Goal: Information Seeking & Learning: Learn about a topic

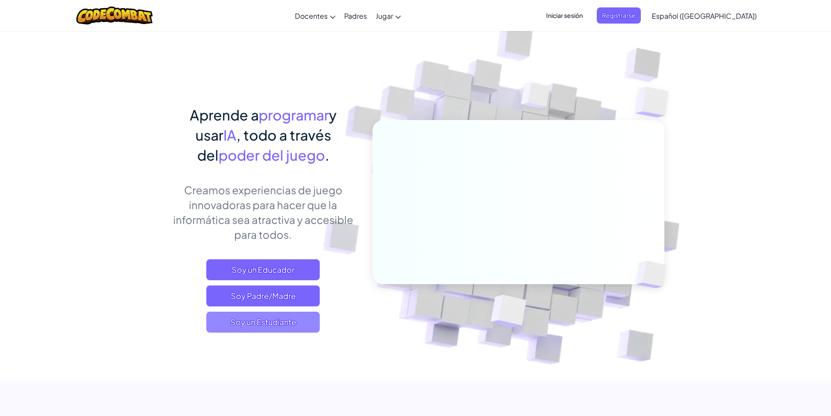
click at [261, 318] on span "Soy un Estudiante" at bounding box center [262, 322] width 113 height 21
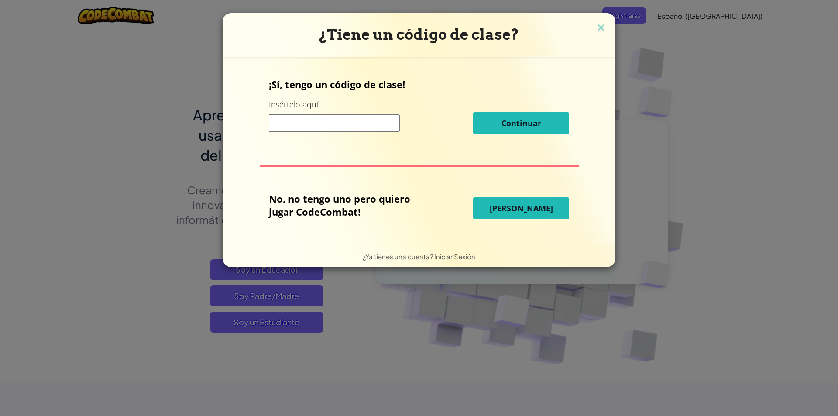
click at [334, 124] on input at bounding box center [334, 122] width 131 height 17
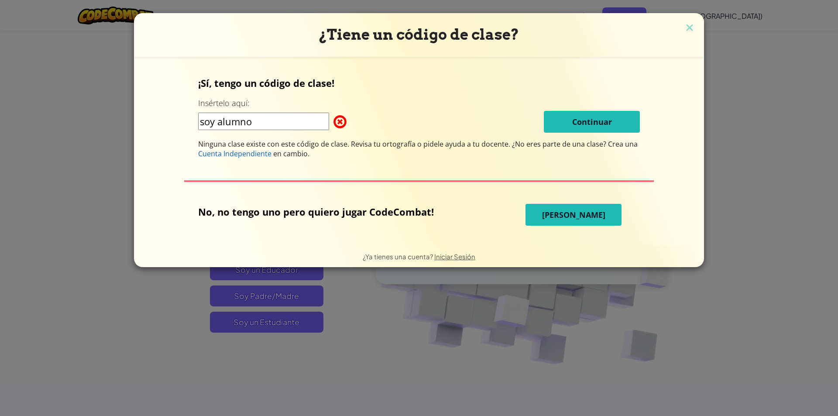
drag, startPoint x: 257, startPoint y: 122, endPoint x: 62, endPoint y: 131, distance: 195.3
click at [62, 131] on div "¿Tiene un código de clase? ¡Sí, tengo un código de clase! Insértelo aquí: soy a…" at bounding box center [419, 208] width 838 height 416
drag, startPoint x: 276, startPoint y: 120, endPoint x: 141, endPoint y: 128, distance: 134.7
click at [141, 128] on form "¡Sí, tengo un código de clase! Insértelo aquí: soyalumno Continuar Ninguna clas…" at bounding box center [419, 151] width 570 height 189
type input "soyalumno"
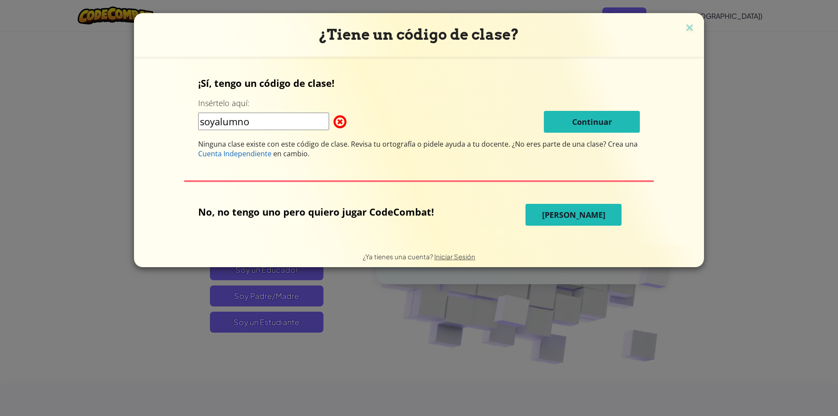
click at [559, 219] on span "[PERSON_NAME]" at bounding box center [573, 214] width 63 height 10
click at [544, 217] on button "[PERSON_NAME]" at bounding box center [573, 215] width 96 height 22
click at [545, 216] on button "[PERSON_NAME]" at bounding box center [573, 215] width 96 height 22
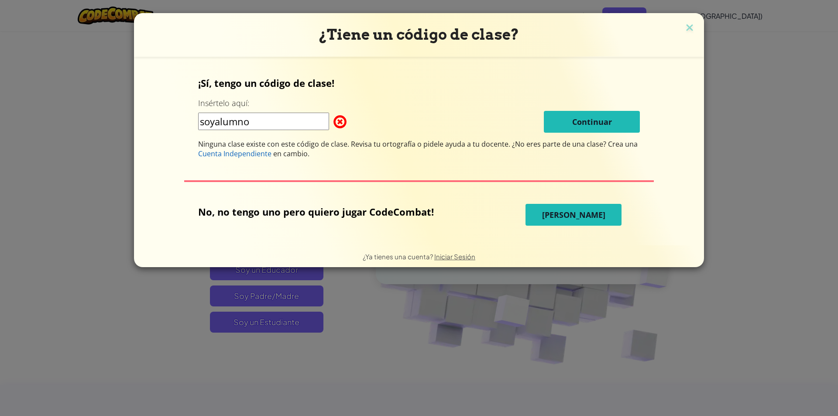
click at [545, 216] on button "[PERSON_NAME]" at bounding box center [573, 215] width 96 height 22
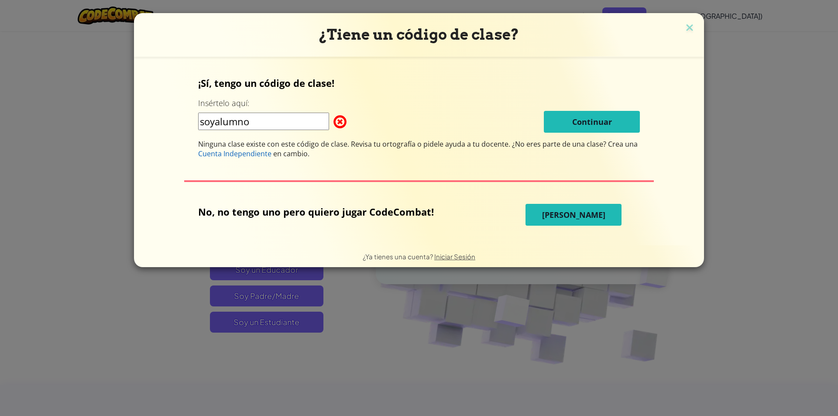
click at [566, 221] on button "[PERSON_NAME]" at bounding box center [573, 215] width 96 height 22
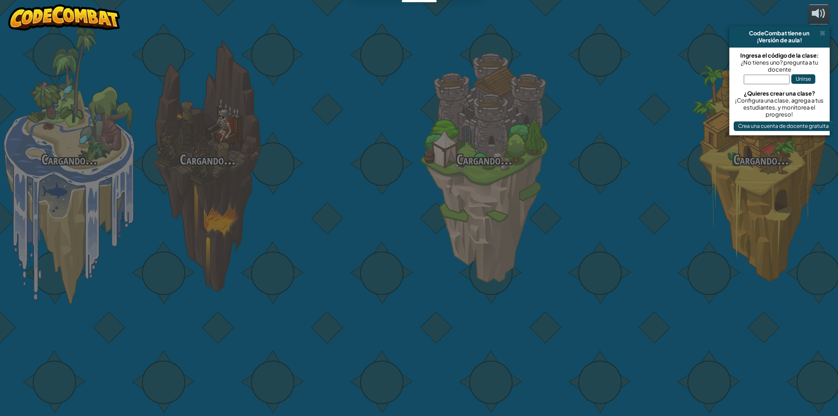
click at [568, 221] on div at bounding box center [622, 138] width 138 height 277
select select "es-419"
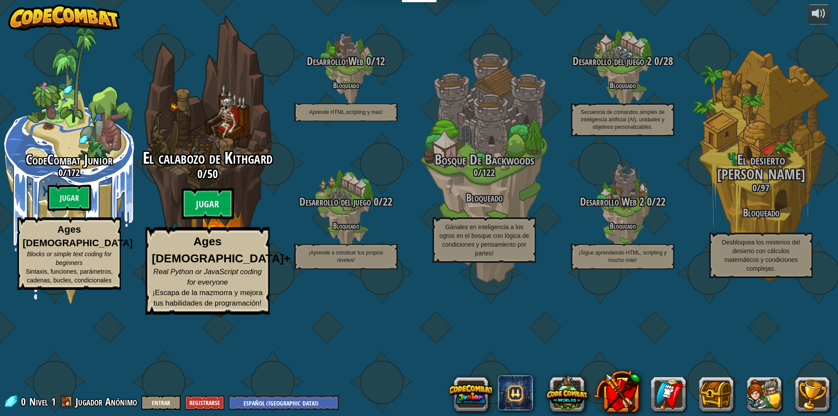
click at [183, 243] on div "El calabozo de Kithgard 0 / 50 Jugar Ages [DEMOGRAPHIC_DATA]+ Real Python or Ja…" at bounding box center [207, 231] width 166 height 165
select select "es-419"
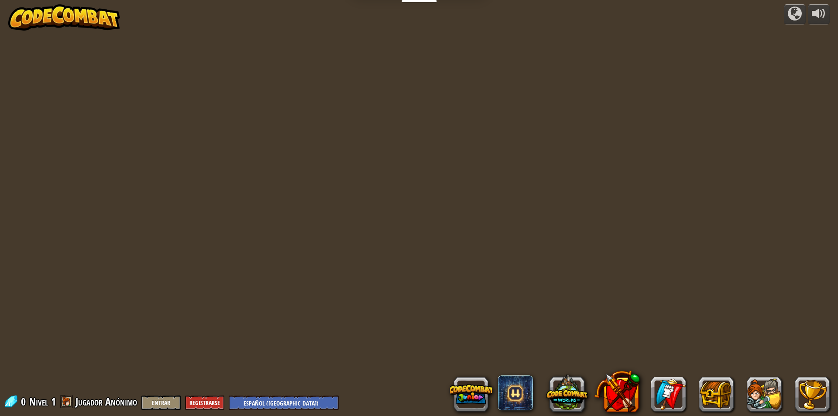
select select "es-419"
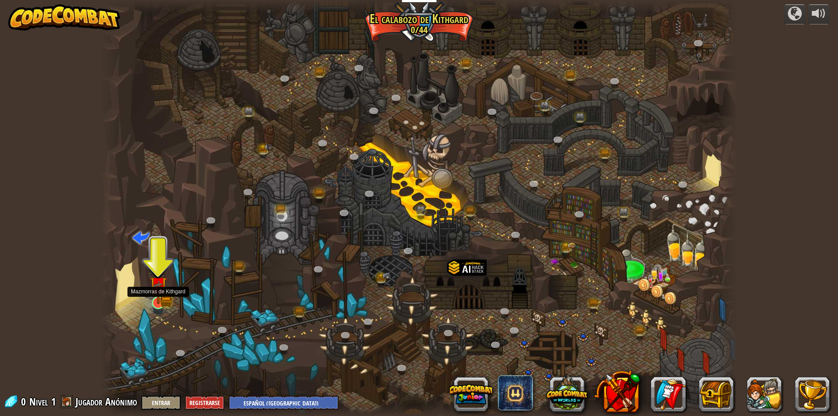
click at [156, 291] on img at bounding box center [158, 286] width 10 height 10
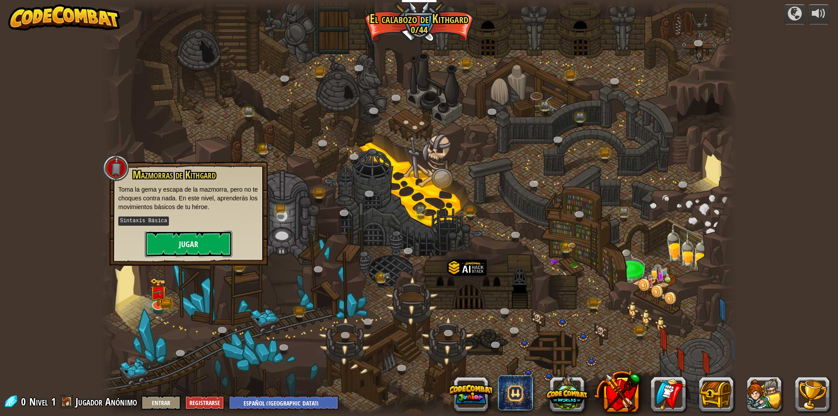
click at [192, 243] on button "Jugar" at bounding box center [188, 244] width 87 height 26
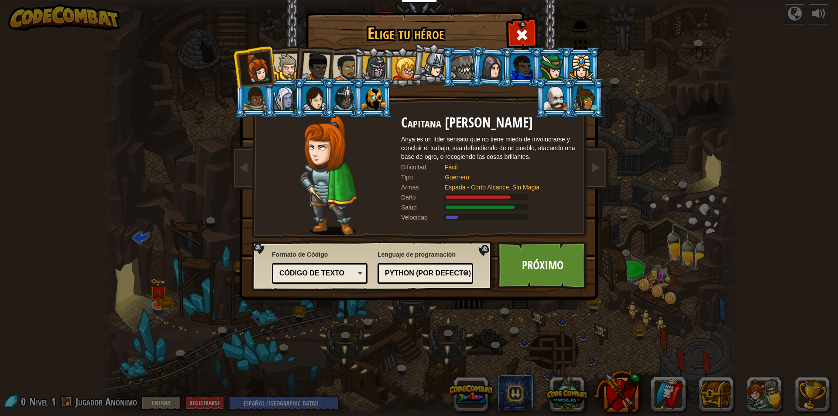
click at [281, 52] on li at bounding box center [283, 66] width 39 height 40
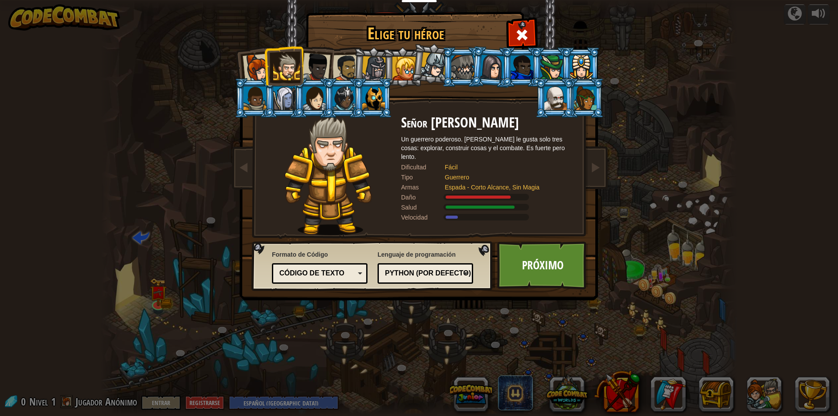
click at [270, 58] on li at bounding box center [283, 66] width 39 height 40
click at [249, 60] on div at bounding box center [257, 68] width 29 height 29
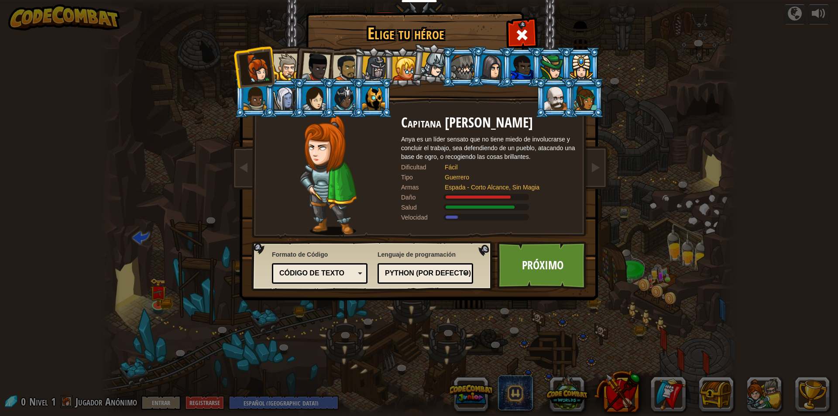
drag, startPoint x: 349, startPoint y: 63, endPoint x: 357, endPoint y: 65, distance: 8.5
click at [351, 64] on div at bounding box center [346, 68] width 27 height 27
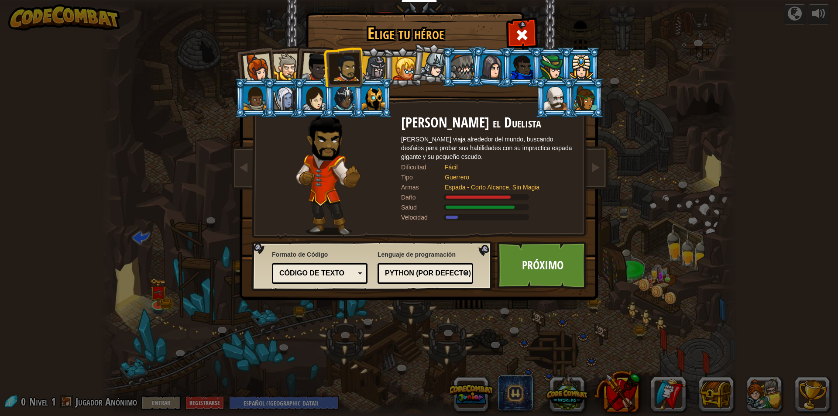
click at [367, 69] on div at bounding box center [374, 68] width 25 height 25
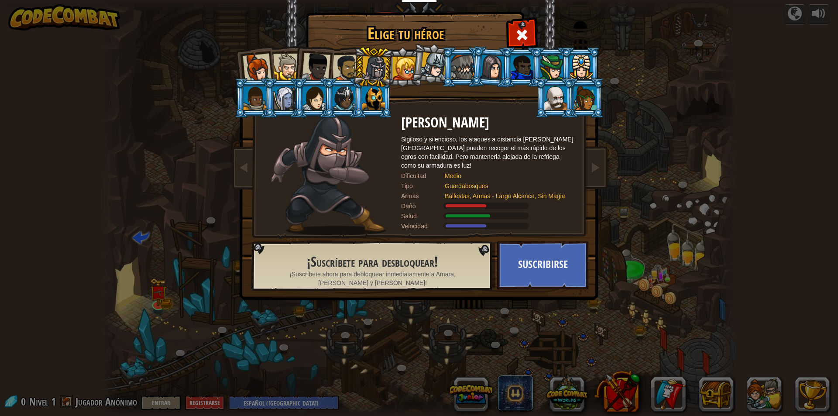
click at [347, 75] on div at bounding box center [346, 68] width 27 height 27
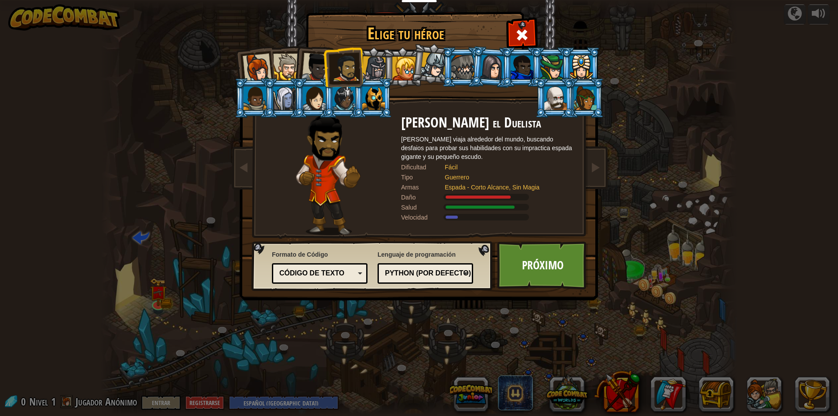
click at [320, 73] on div at bounding box center [316, 67] width 29 height 29
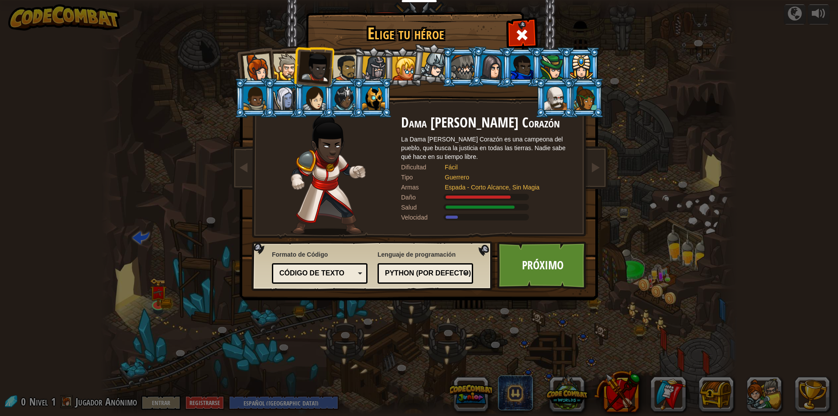
click at [292, 69] on div at bounding box center [286, 67] width 27 height 27
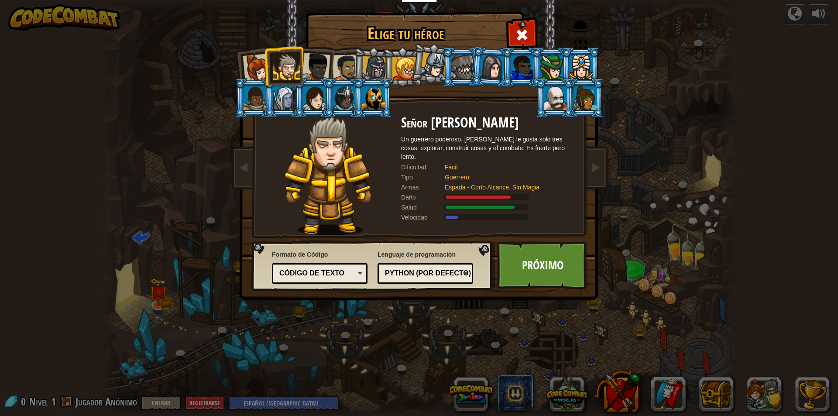
click at [249, 73] on div at bounding box center [257, 68] width 29 height 29
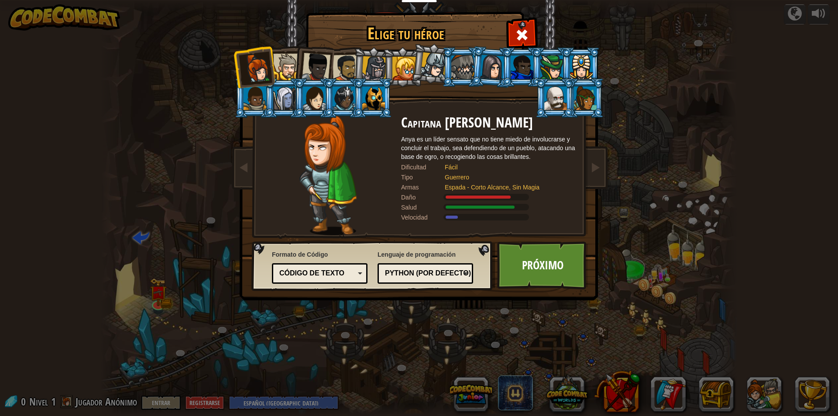
click at [378, 89] on div at bounding box center [373, 98] width 23 height 24
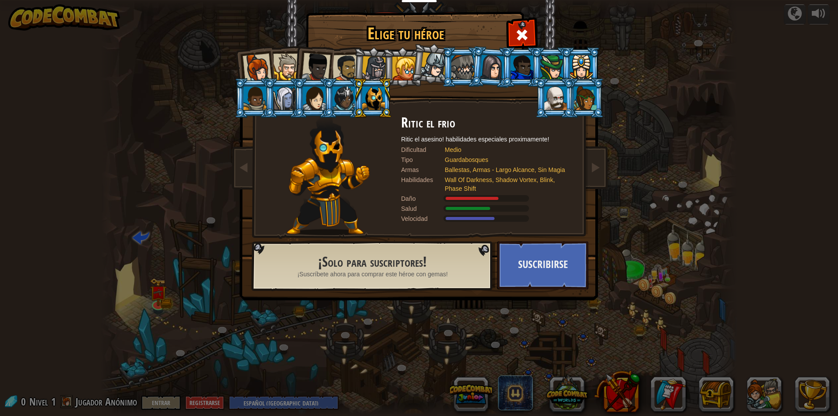
click at [352, 90] on div at bounding box center [344, 98] width 23 height 24
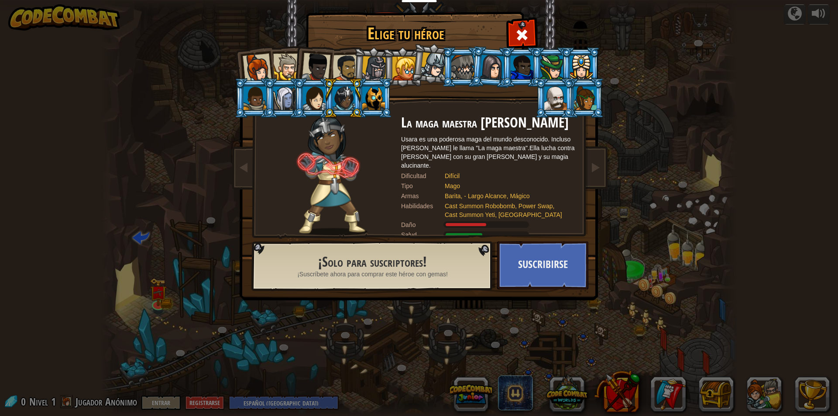
click at [436, 63] on div at bounding box center [434, 65] width 26 height 26
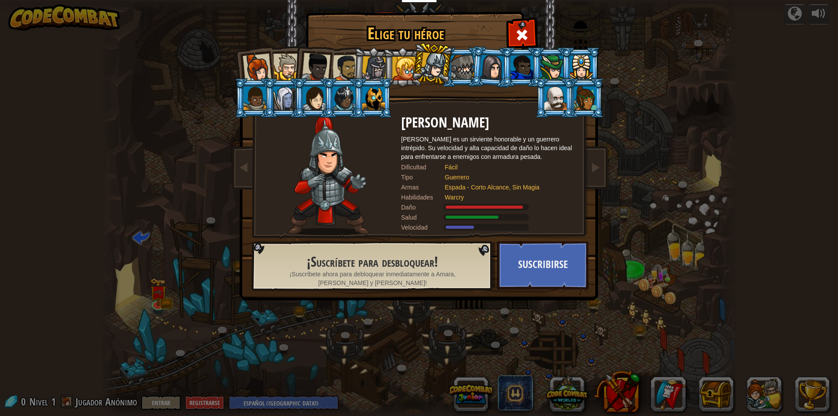
click at [416, 64] on li at bounding box center [431, 64] width 43 height 44
click at [566, 71] on li at bounding box center [580, 67] width 39 height 40
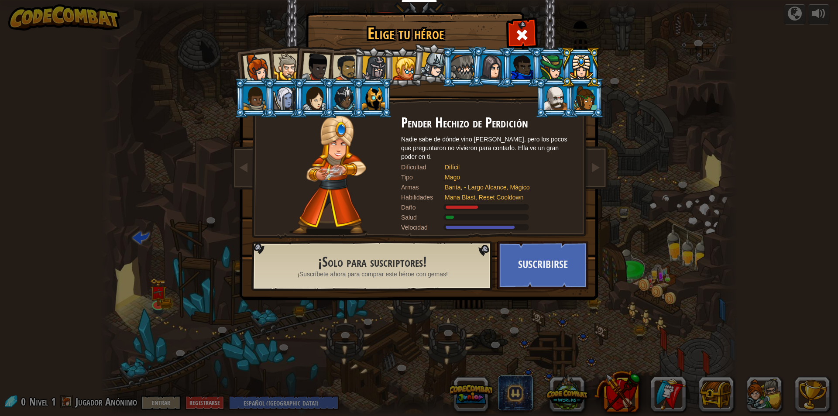
click at [582, 72] on div at bounding box center [581, 67] width 23 height 24
click at [586, 91] on div at bounding box center [585, 98] width 23 height 24
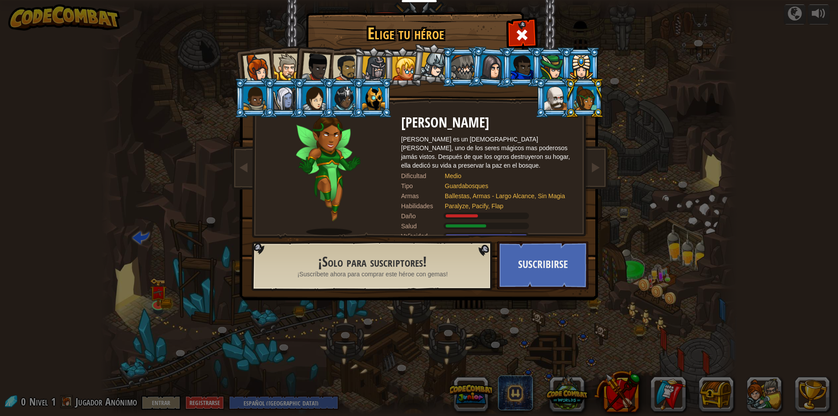
click at [560, 96] on div at bounding box center [555, 98] width 23 height 24
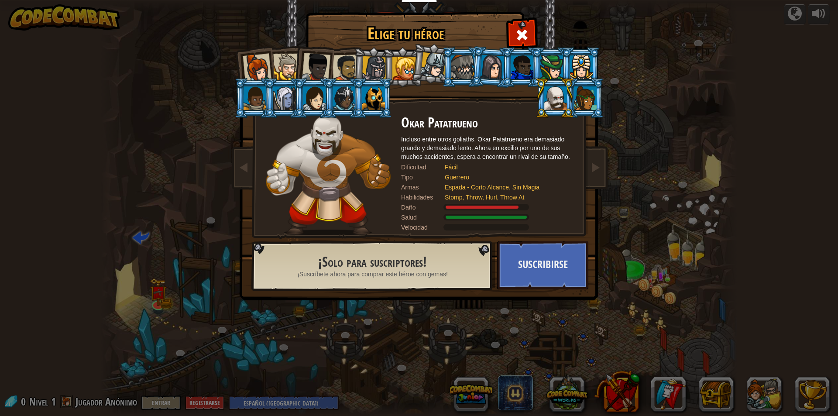
click at [324, 67] on div at bounding box center [316, 67] width 29 height 29
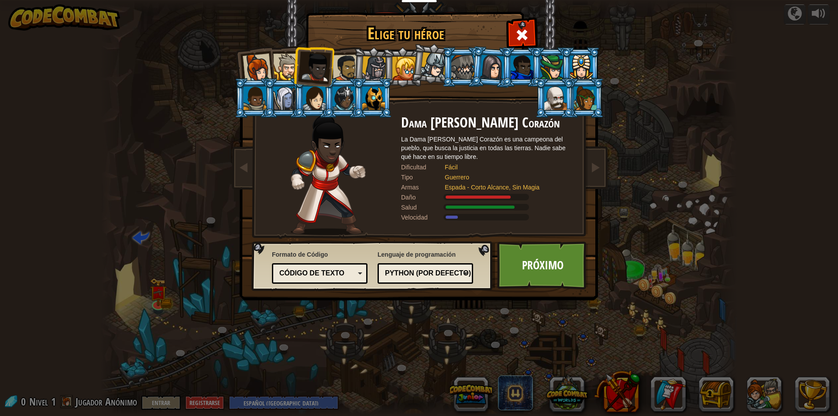
click at [294, 64] on li at bounding box center [313, 65] width 43 height 43
click at [285, 62] on div at bounding box center [286, 67] width 27 height 27
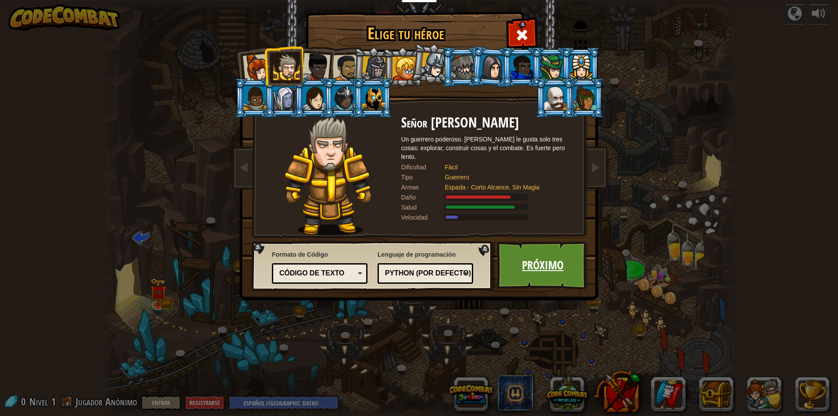
click at [525, 272] on link "Próximo" at bounding box center [542, 265] width 91 height 48
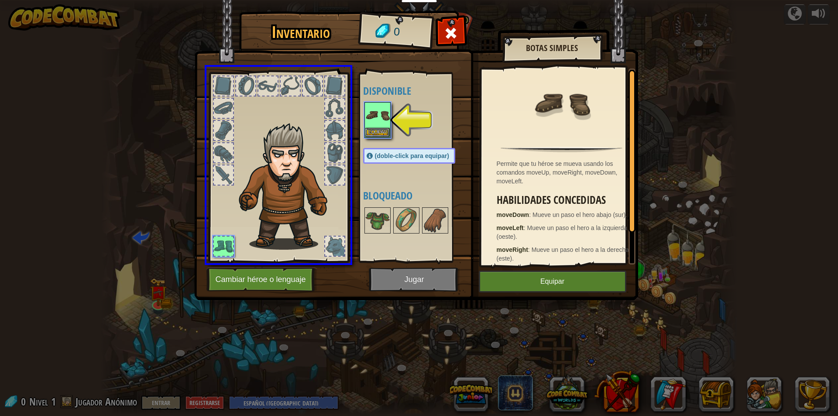
drag, startPoint x: 382, startPoint y: 121, endPoint x: 339, endPoint y: 162, distance: 60.2
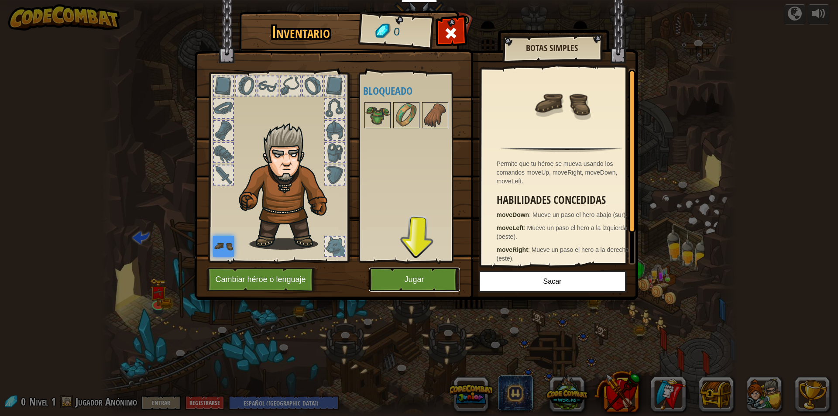
click at [442, 284] on button "Jugar" at bounding box center [414, 280] width 91 height 24
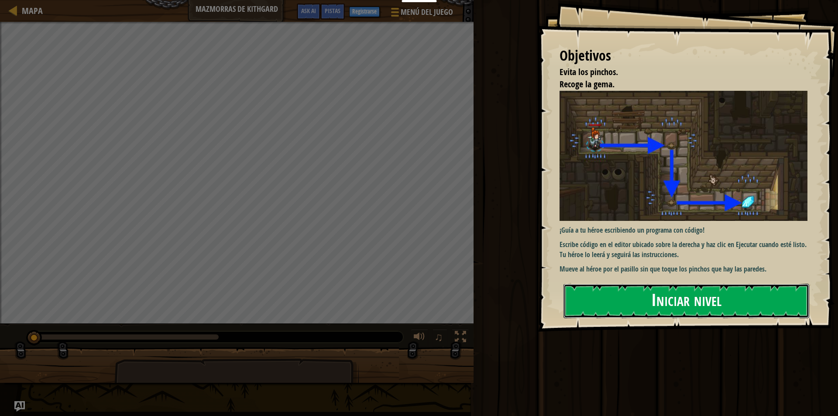
click at [617, 300] on button "Iniciar nivel" at bounding box center [686, 301] width 246 height 34
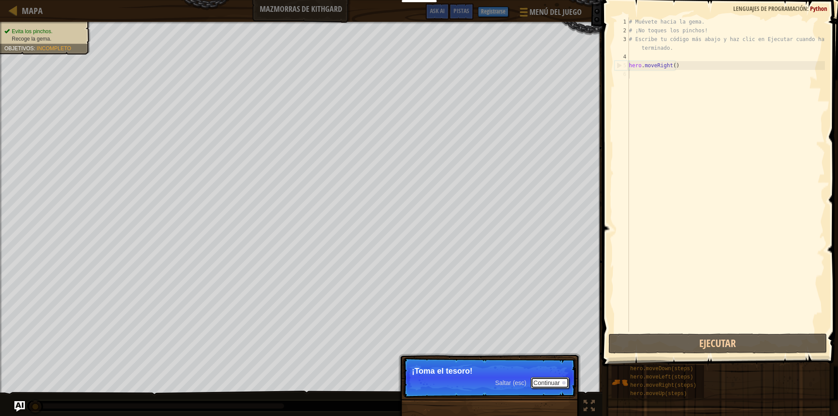
click at [556, 385] on button "Continuar" at bounding box center [550, 382] width 38 height 11
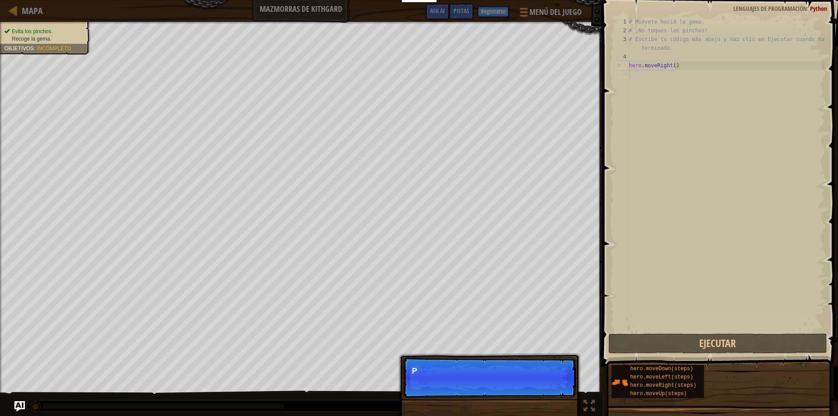
scroll to position [4, 0]
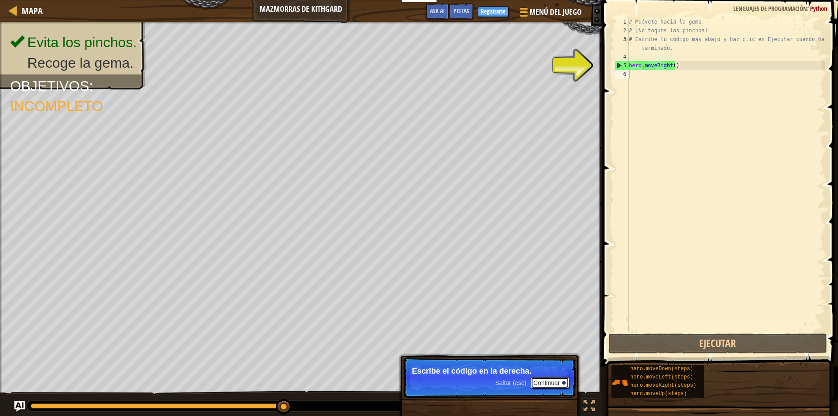
click at [556, 380] on button "Continuar" at bounding box center [550, 382] width 38 height 11
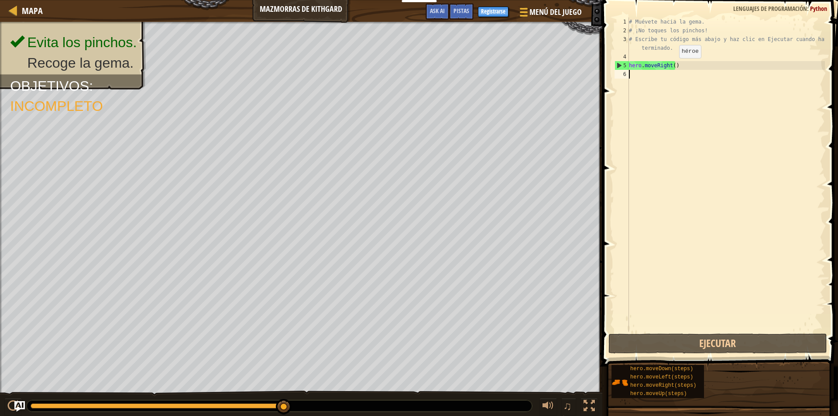
click at [672, 67] on div "# Muévete hacia la gema. # ¡No toques los pinchos! # Escribe tu código más abaj…" at bounding box center [726, 183] width 198 height 332
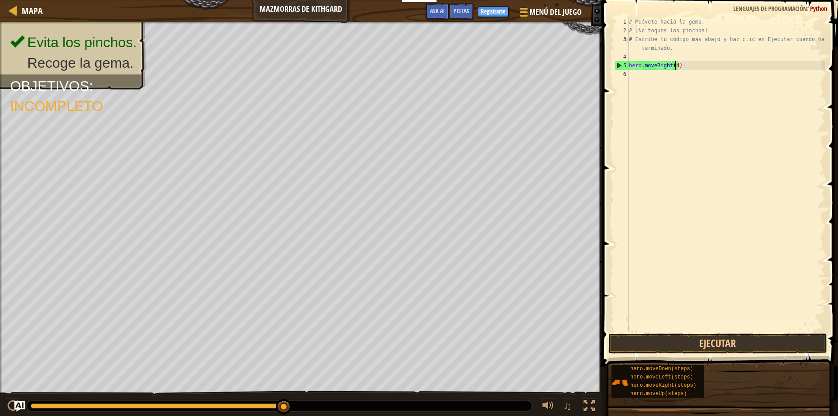
type textarea "hero.moveRight(45)"
click at [731, 336] on button "Ejecutar" at bounding box center [717, 343] width 219 height 20
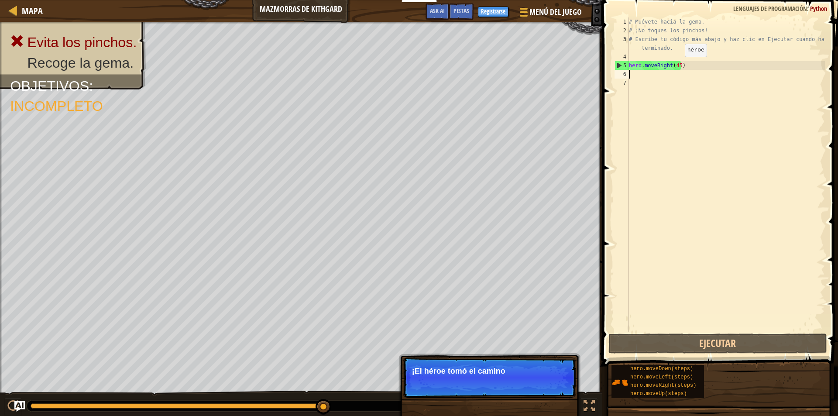
click at [677, 65] on div "# Muévete hacia la gema. # ¡No toques los pinchos! # Escribe tu código más abaj…" at bounding box center [726, 183] width 198 height 332
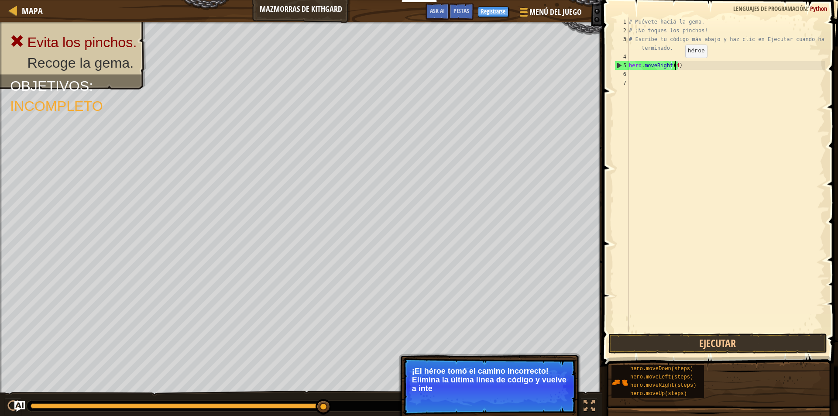
type textarea "hero.moveRight()"
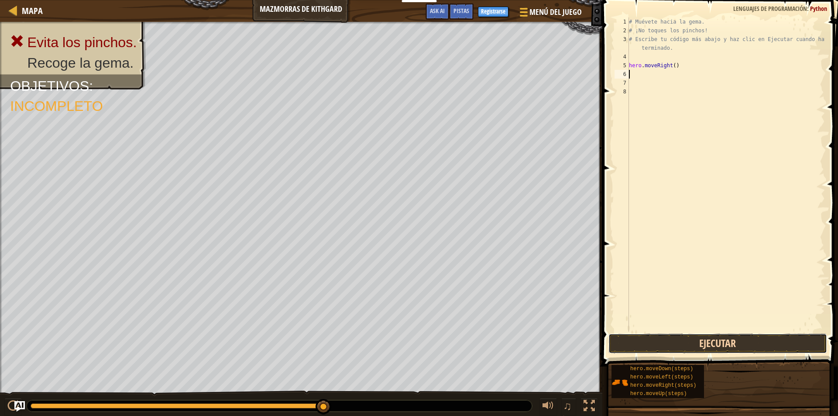
click at [718, 343] on button "Ejecutar" at bounding box center [717, 343] width 219 height 20
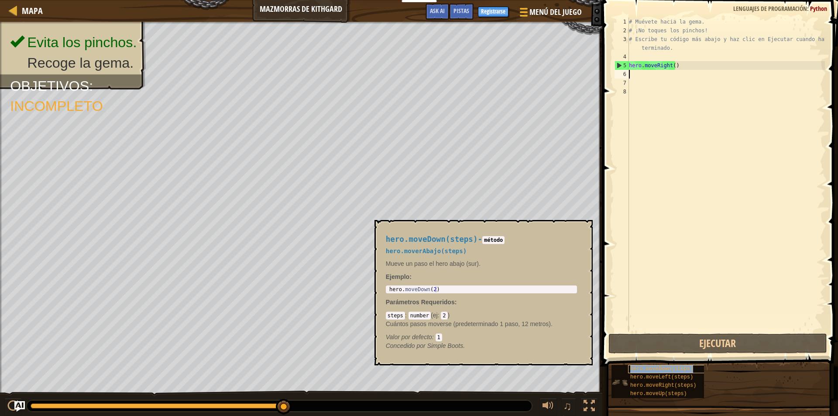
click at [667, 367] on span "hero.moveDown(steps)" at bounding box center [661, 369] width 63 height 6
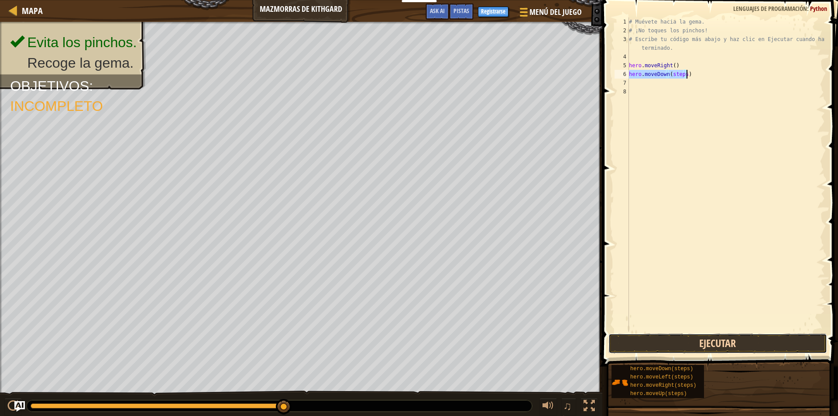
click at [723, 339] on button "Ejecutar" at bounding box center [717, 343] width 219 height 20
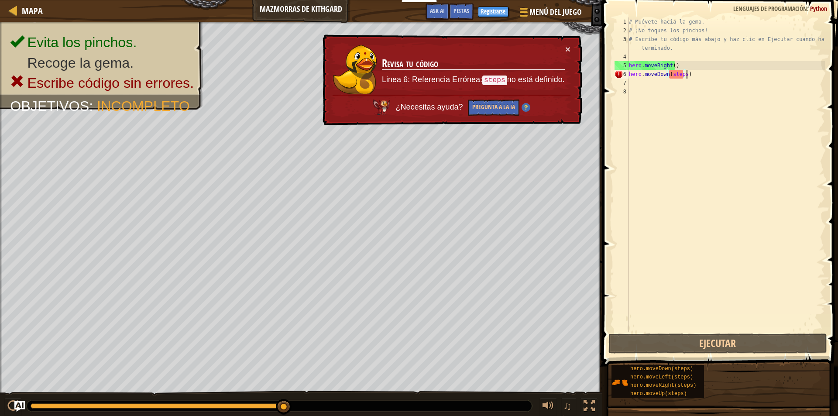
click at [682, 76] on div "# Muévete hacia la gema. # ¡No toques los pinchos! # Escribe tu código más abaj…" at bounding box center [726, 183] width 198 height 332
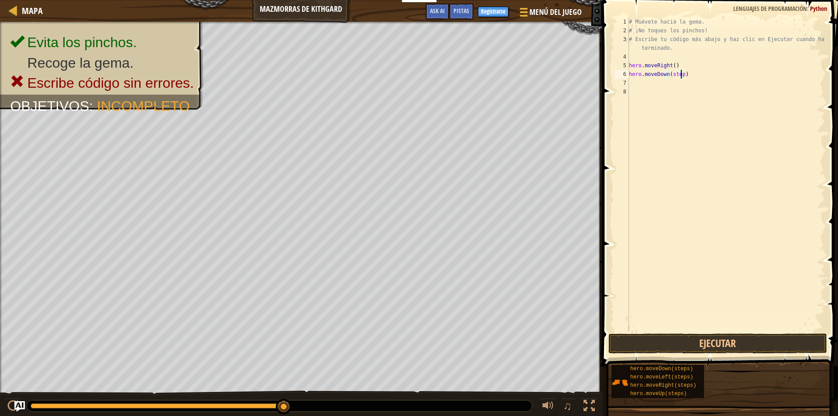
click at [703, 77] on div "# Muévete hacia la gema. # ¡No toques los pinchos! # Escribe tu código más abaj…" at bounding box center [726, 183] width 198 height 332
drag, startPoint x: 680, startPoint y: 74, endPoint x: 669, endPoint y: 76, distance: 11.0
click at [669, 76] on div "# Muévete hacia la gema. # ¡No toques los pinchos! # Escribe tu código más abaj…" at bounding box center [726, 183] width 198 height 332
type textarea "hero.moveDown(3)"
click at [735, 346] on button "Ejecutar" at bounding box center [717, 343] width 219 height 20
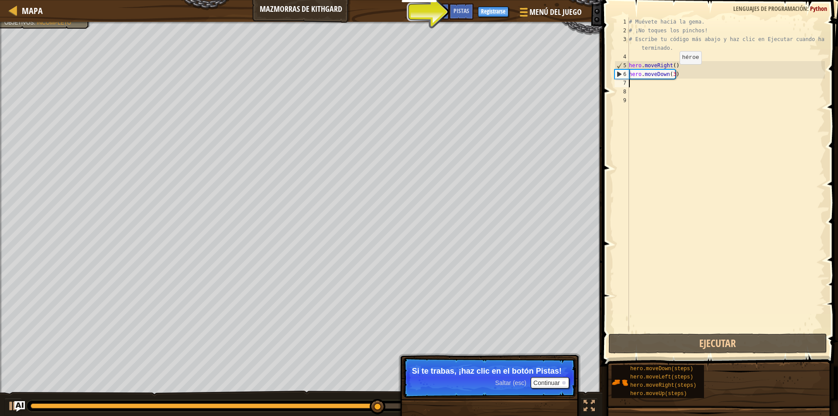
click at [672, 73] on div "# Muévete hacia la gema. # ¡No toques los pinchos! # Escribe tu código más abaj…" at bounding box center [726, 183] width 198 height 332
type textarea "hero.moveDown()"
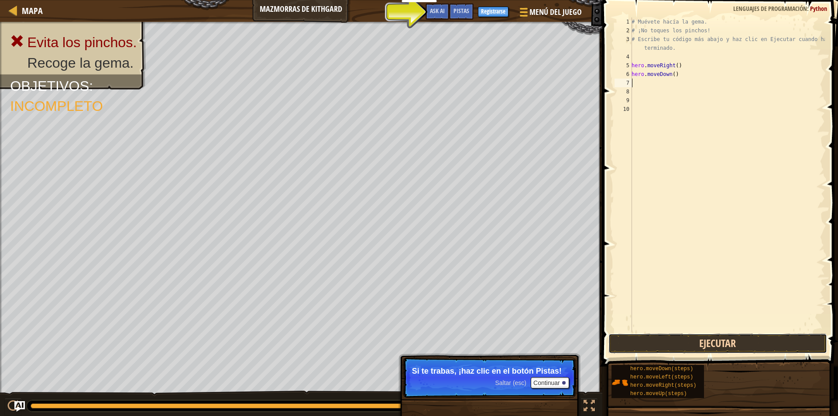
click at [687, 343] on button "Ejecutar" at bounding box center [717, 343] width 219 height 20
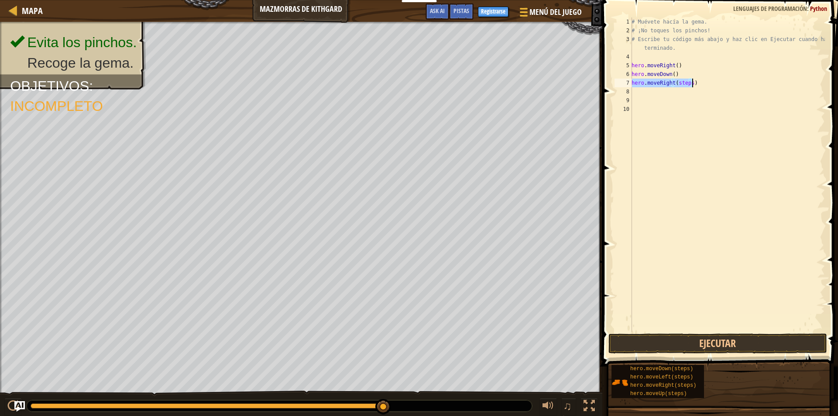
click at [687, 83] on div "# Muévete hacia la gema. # ¡No toques los pinchos! # Escribe tu código más abaj…" at bounding box center [727, 174] width 195 height 314
drag, startPoint x: 688, startPoint y: 82, endPoint x: 675, endPoint y: 84, distance: 13.6
click at [675, 84] on div "# Muévete hacia la gema. # ¡No toques los pinchos! # Escribe tu código más abaj…" at bounding box center [727, 183] width 195 height 332
type textarea "hero.moveRight()"
click at [752, 348] on button "Ejecutar" at bounding box center [717, 343] width 219 height 20
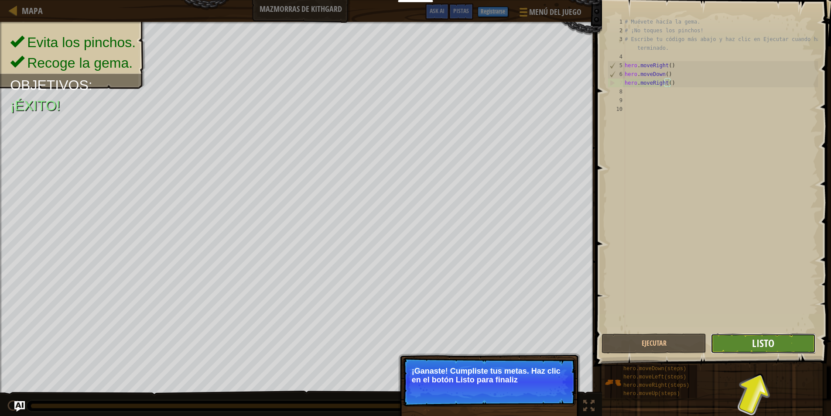
click at [773, 348] on span "Listo" at bounding box center [763, 343] width 22 height 14
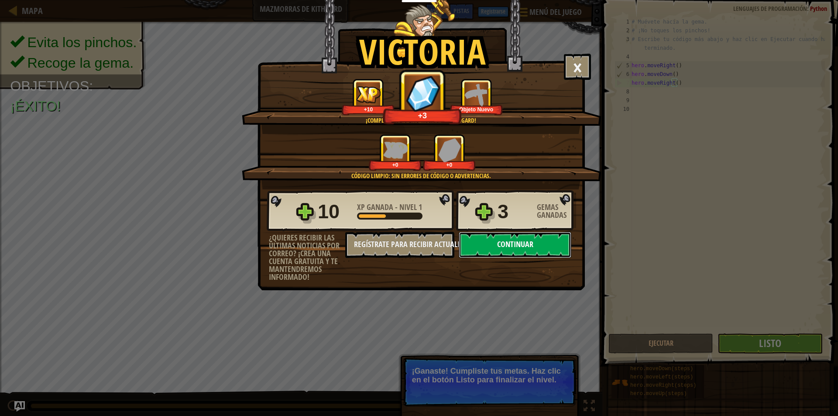
click at [532, 242] on button "Continuar" at bounding box center [515, 245] width 113 height 26
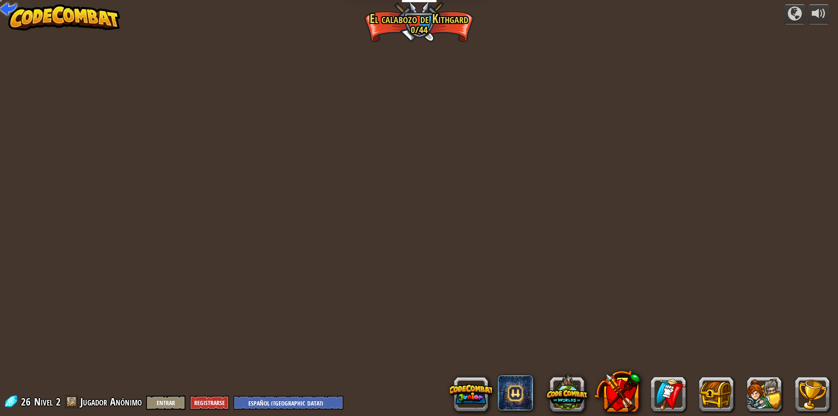
select select "es-419"
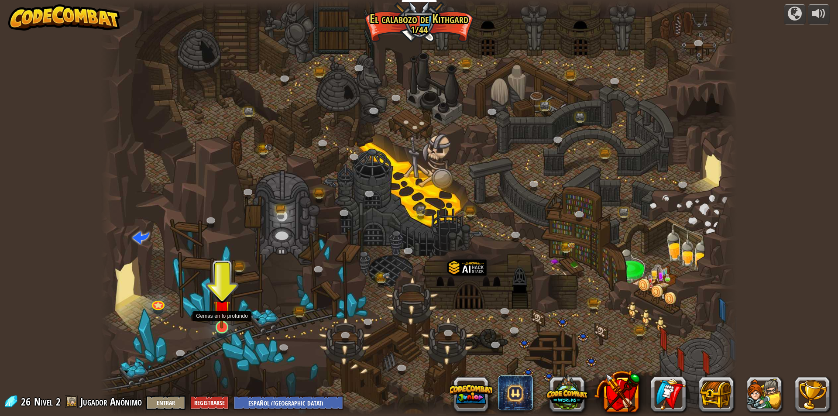
click at [226, 320] on img at bounding box center [221, 308] width 17 height 39
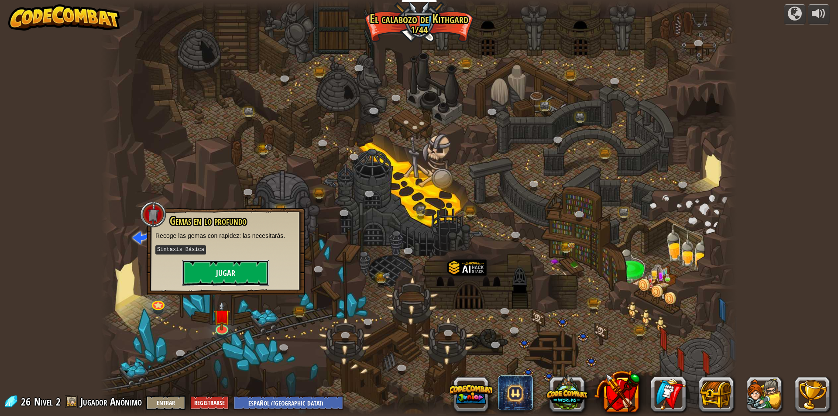
click at [232, 264] on button "Jugar" at bounding box center [225, 273] width 87 height 26
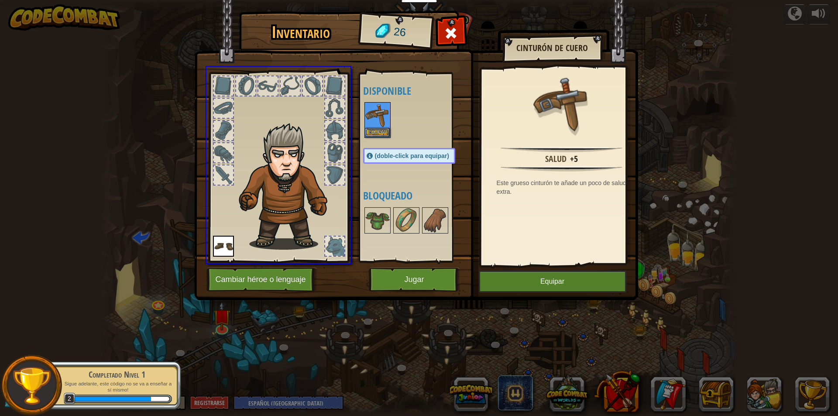
drag, startPoint x: 385, startPoint y: 124, endPoint x: 352, endPoint y: 123, distance: 33.2
click at [352, 123] on div "Inventario 26 Disponible Equipar Equipar (doble-click para equipar) Bloqueado C…" at bounding box center [419, 208] width 838 height 416
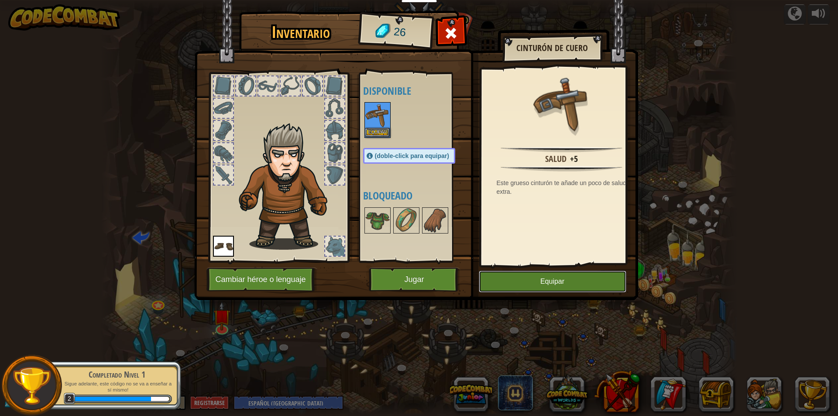
click at [550, 278] on button "Equipar" at bounding box center [553, 282] width 148 height 22
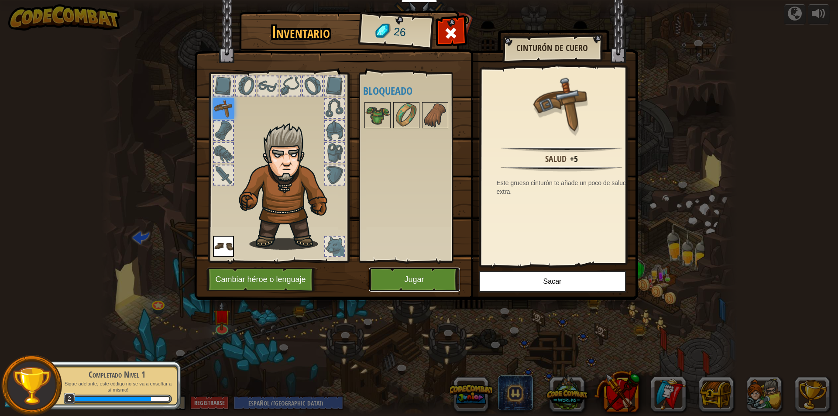
click at [438, 277] on button "Jugar" at bounding box center [414, 280] width 91 height 24
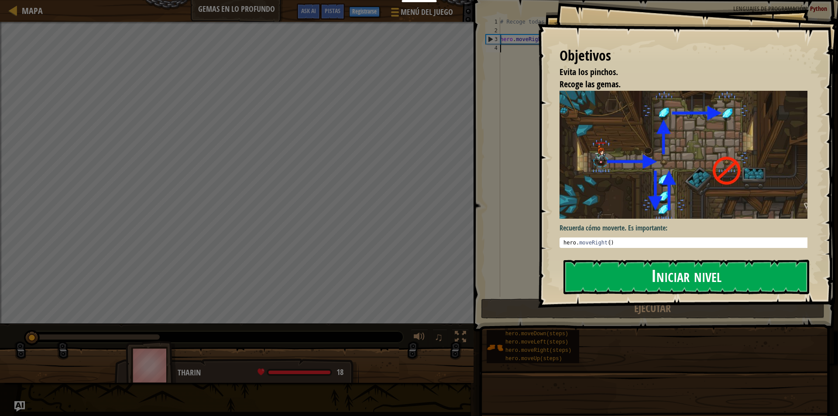
click at [617, 275] on button "Iniciar nivel" at bounding box center [686, 277] width 246 height 34
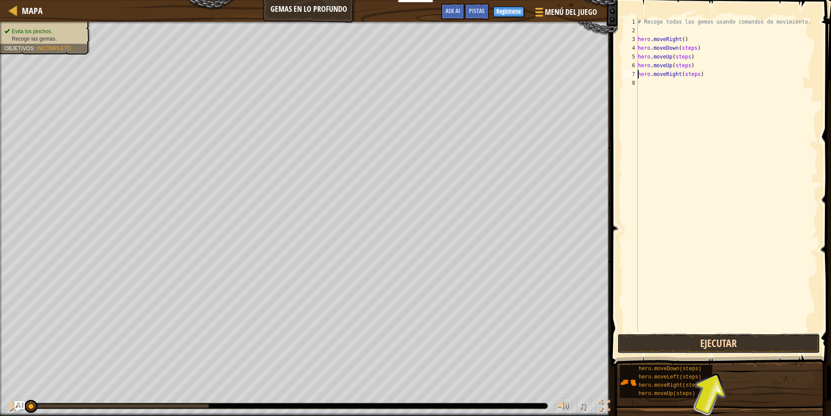
click at [744, 344] on button "Ejecutar" at bounding box center [719, 343] width 203 height 20
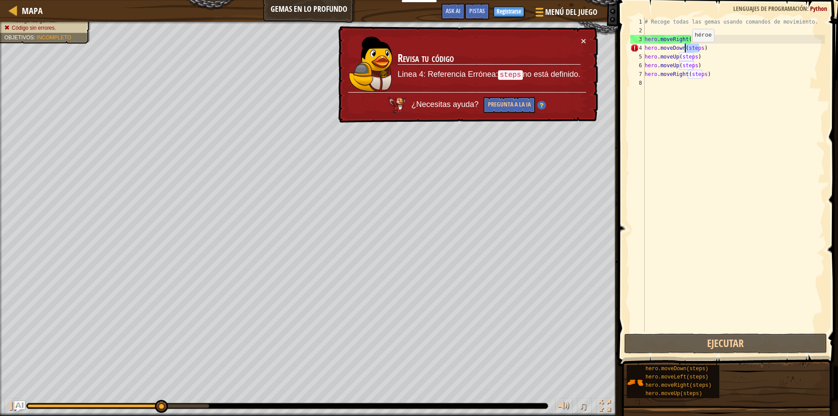
drag, startPoint x: 699, startPoint y: 48, endPoint x: 685, endPoint y: 51, distance: 14.1
click at [685, 51] on div "# Recoge todas las gemas usando comandos de movimiento. hero . moveRight ( ) he…" at bounding box center [734, 183] width 182 height 332
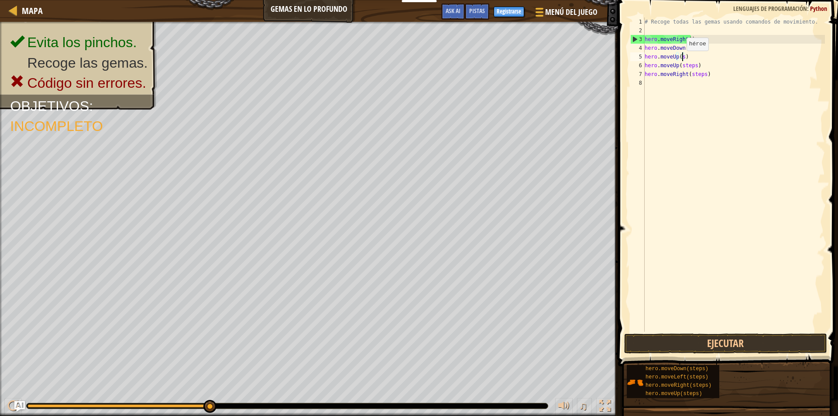
drag, startPoint x: 693, startPoint y: 57, endPoint x: 679, endPoint y: 59, distance: 14.6
click at [679, 59] on div "# Recoge todas las gemas usando comandos de movimiento. hero . moveRight ( ) he…" at bounding box center [734, 183] width 182 height 332
drag, startPoint x: 692, startPoint y: 66, endPoint x: 680, endPoint y: 69, distance: 12.6
click at [680, 69] on div "# Recoge todas las gemas usando comandos de movimiento. hero . moveRight ( ) he…" at bounding box center [734, 183] width 182 height 332
drag, startPoint x: 701, startPoint y: 75, endPoint x: 688, endPoint y: 75, distance: 13.1
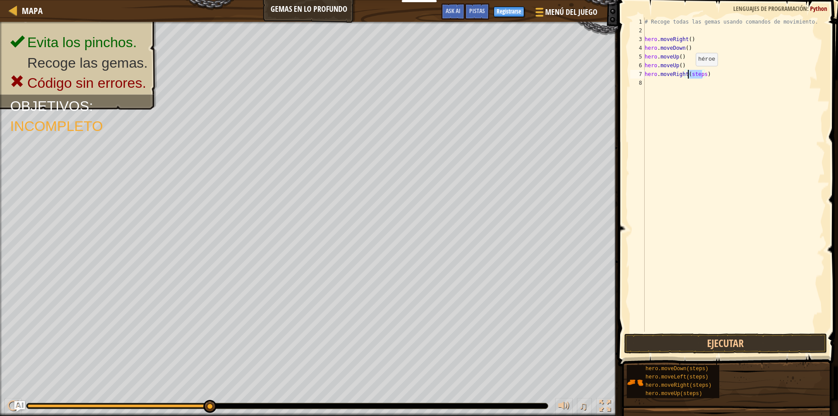
click at [688, 75] on div "# Recoge todas las gemas usando comandos de movimiento. hero . moveRight ( ) he…" at bounding box center [734, 183] width 182 height 332
type textarea "hero.moveRight()"
click at [726, 341] on button "Ejecutar" at bounding box center [725, 343] width 203 height 20
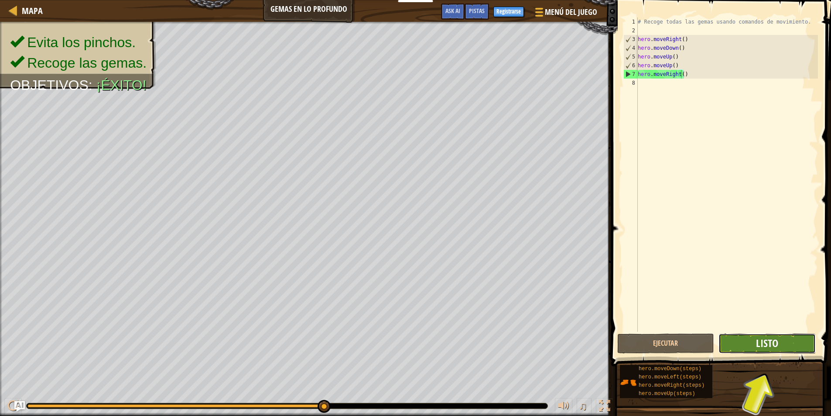
click at [766, 343] on span "Listo" at bounding box center [767, 343] width 22 height 14
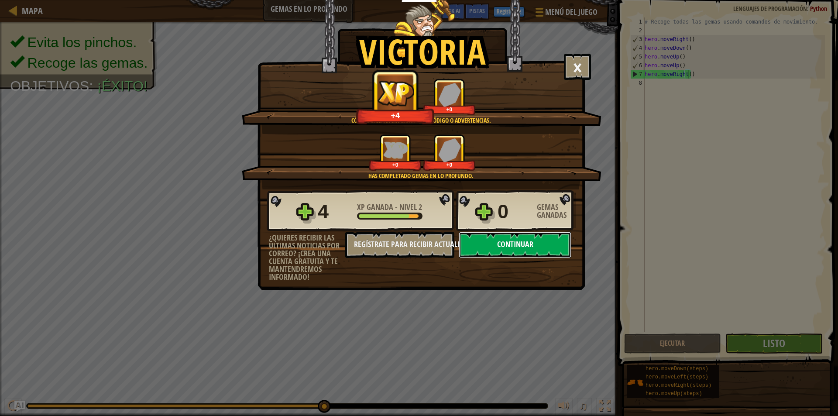
click at [536, 242] on button "Continuar" at bounding box center [515, 245] width 113 height 26
select select "es-419"
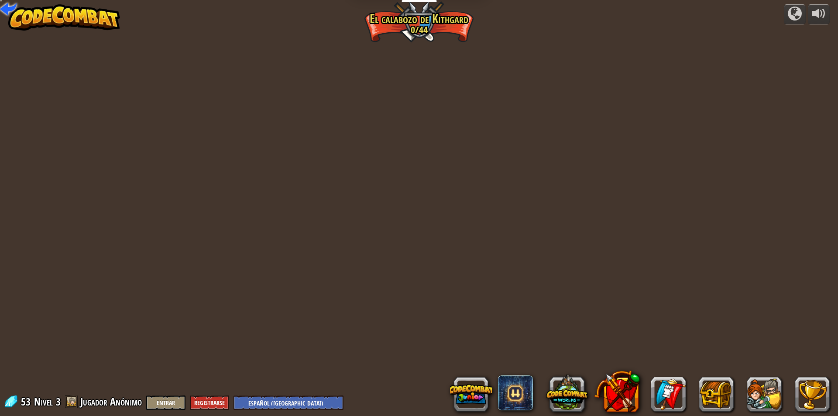
select select "es-419"
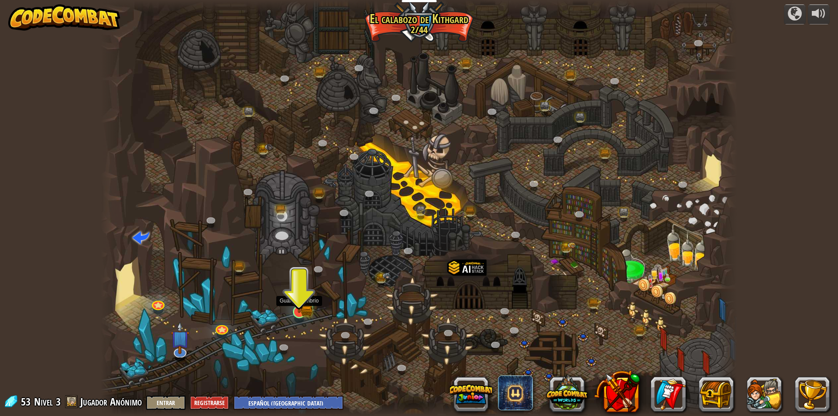
click at [292, 304] on img at bounding box center [299, 294] width 17 height 38
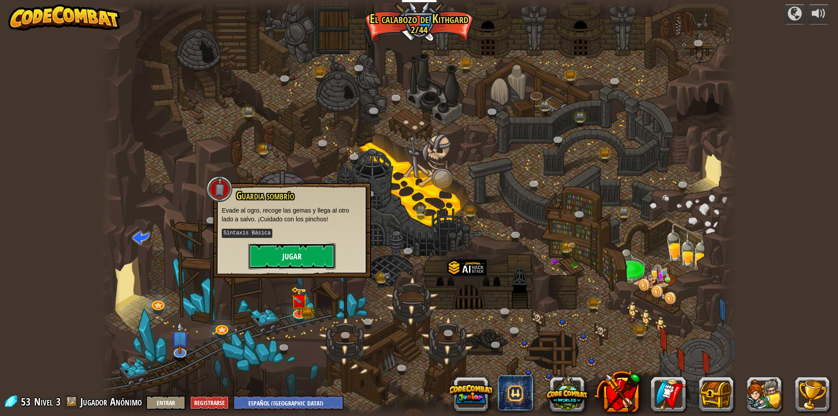
click at [292, 263] on button "Jugar" at bounding box center [291, 256] width 87 height 26
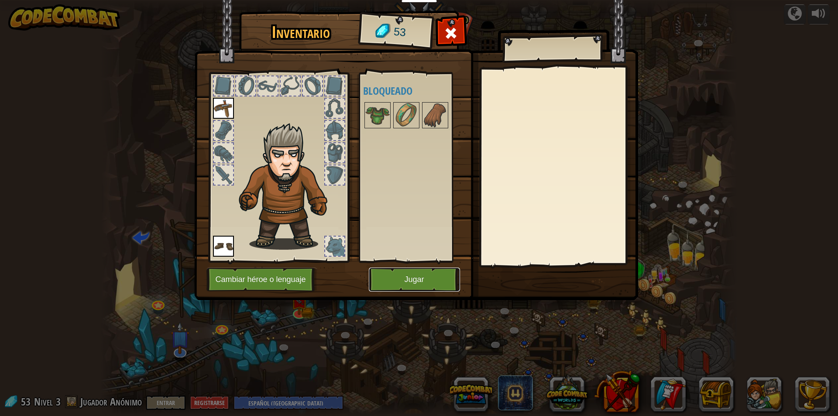
click at [417, 277] on button "Jugar" at bounding box center [414, 280] width 91 height 24
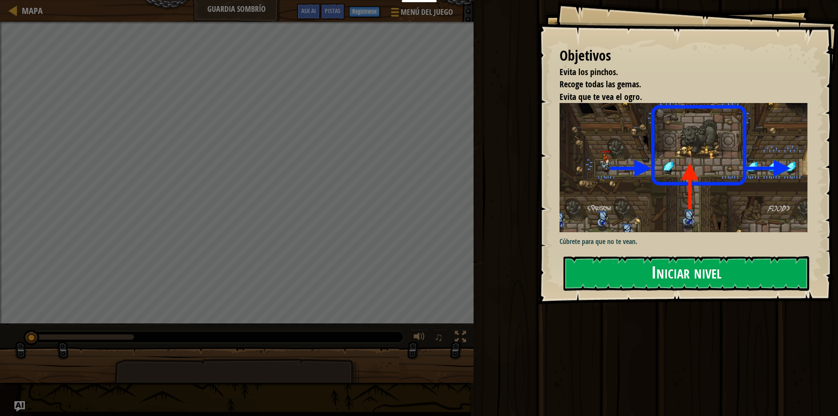
click at [633, 271] on button "Iniciar nivel" at bounding box center [686, 273] width 246 height 34
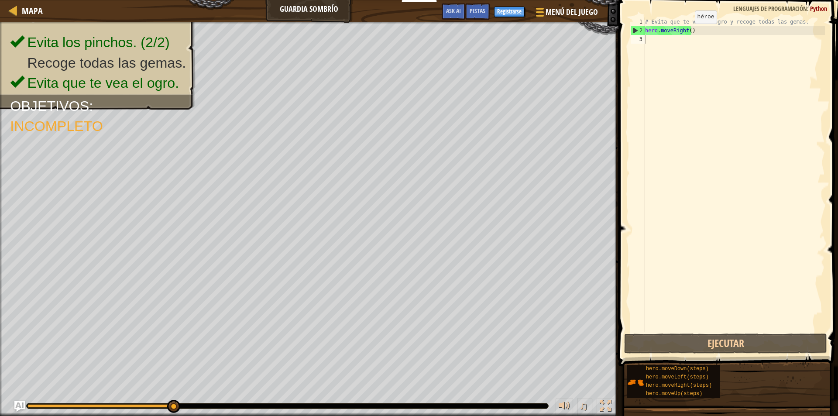
click at [687, 32] on div "# Evita que te vea el ogro y recoge todas las gemas. hero . moveRight ( )" at bounding box center [734, 183] width 182 height 332
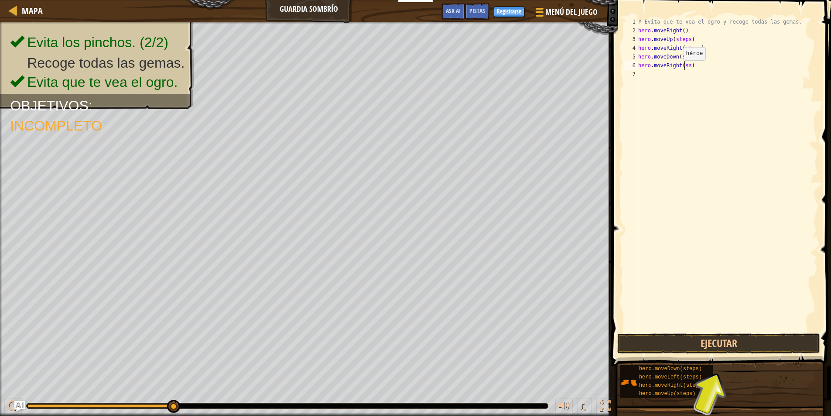
drag, startPoint x: 694, startPoint y: 65, endPoint x: 683, endPoint y: 69, distance: 11.9
click at [683, 69] on div "# Evita que te vea el ogro y recoge todas las gemas. hero . moveRight ( ) hero …" at bounding box center [728, 183] width 182 height 332
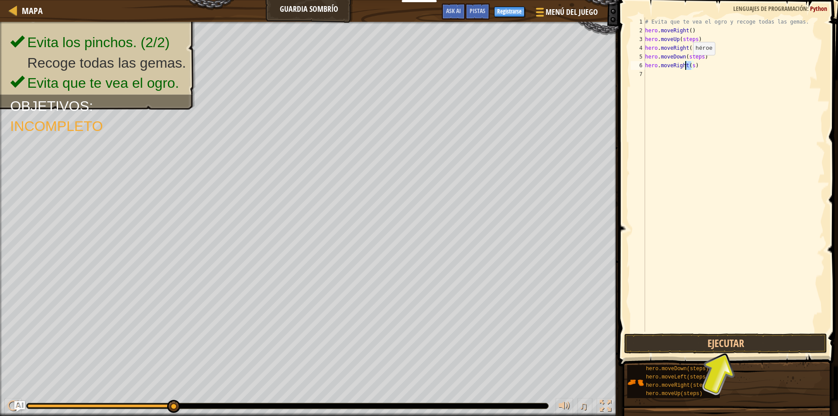
click at [686, 64] on div "# Evita que te vea el ogro y recoge todas las gemas. hero . moveRight ( ) hero …" at bounding box center [734, 183] width 182 height 332
drag, startPoint x: 692, startPoint y: 56, endPoint x: 681, endPoint y: 60, distance: 11.2
click at [681, 60] on div "# Evita que te vea el ogro y recoge todas las gemas. hero . moveRight ( ) hero …" at bounding box center [734, 183] width 182 height 332
click at [677, 63] on div "# Evita que te vea el ogro y recoge todas las gemas. hero . moveRight ( ) hero …" at bounding box center [734, 183] width 182 height 332
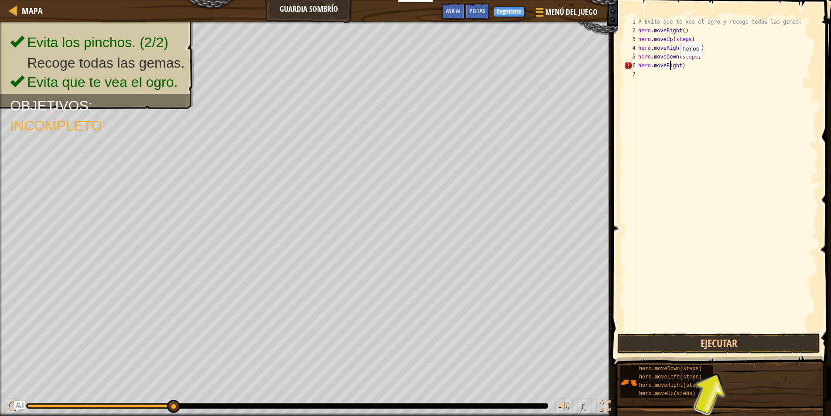
click at [680, 65] on div "# Evita que te vea el ogro y recoge todas las gemas. hero . moveRight ( ) hero …" at bounding box center [728, 183] width 182 height 332
click at [726, 337] on button "Ejecutar" at bounding box center [719, 343] width 203 height 20
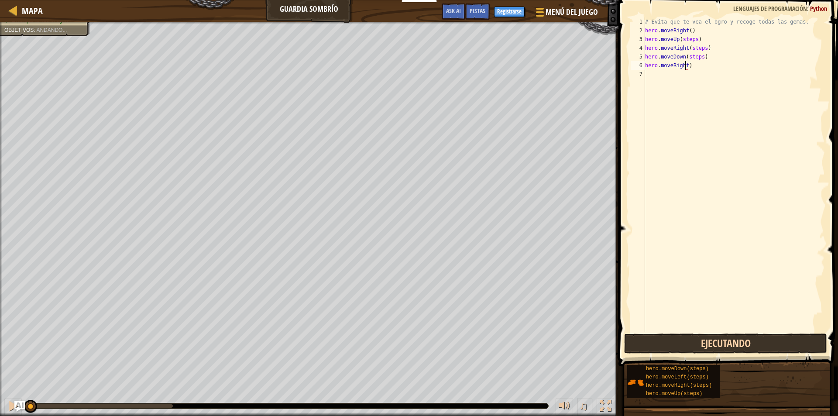
scroll to position [4, 3]
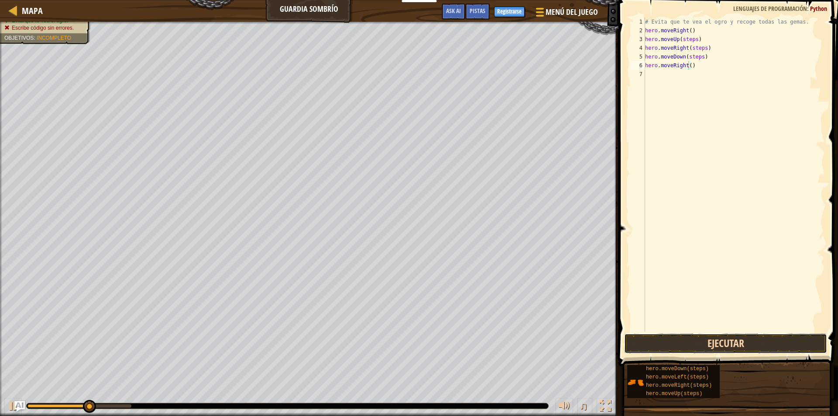
click at [720, 347] on button "Ejecutar" at bounding box center [725, 343] width 203 height 20
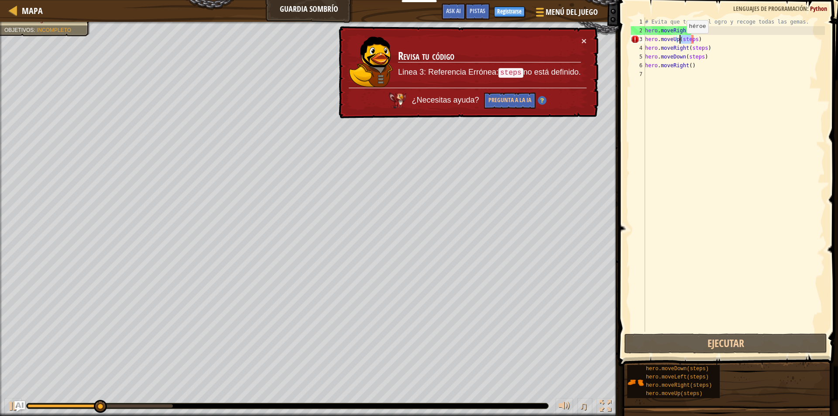
drag, startPoint x: 692, startPoint y: 41, endPoint x: 679, endPoint y: 42, distance: 13.2
click at [679, 42] on div "# Evita que te vea el ogro y recoge todas las gemas. hero . moveRight ( ) hero …" at bounding box center [734, 183] width 182 height 332
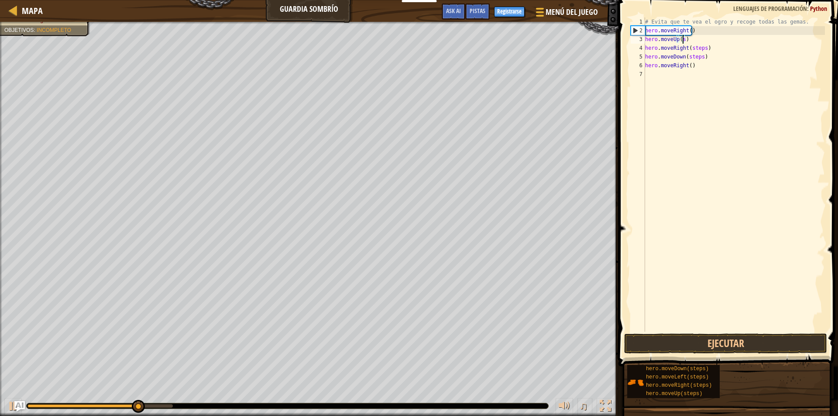
click at [682, 39] on div "# Evita que te vea el ogro y recoge todas las gemas. hero . moveRight ( ) hero …" at bounding box center [734, 183] width 182 height 332
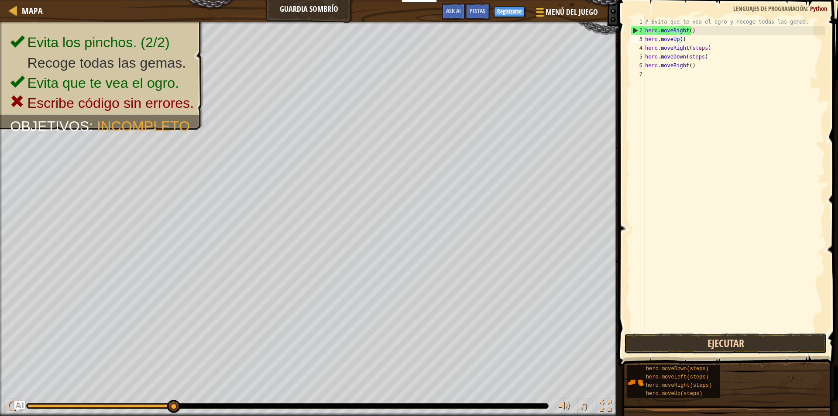
click at [735, 342] on button "Ejecutar" at bounding box center [725, 343] width 203 height 20
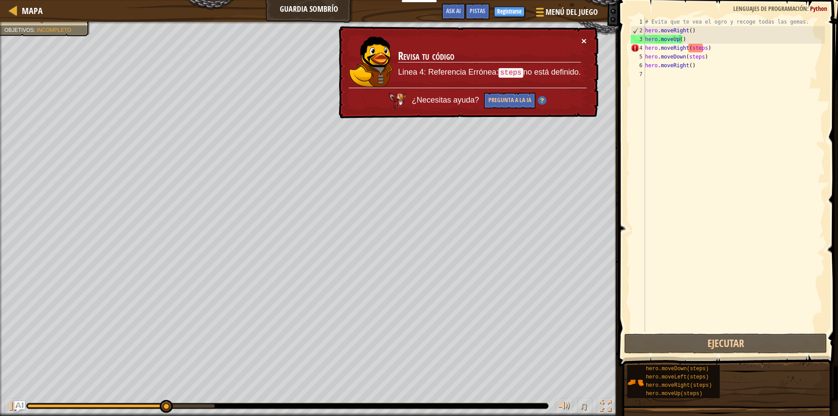
click at [586, 40] on button "×" at bounding box center [583, 40] width 5 height 9
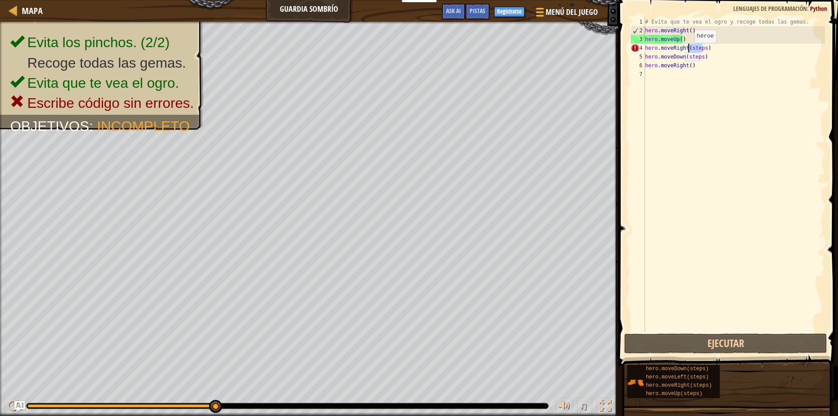
drag, startPoint x: 702, startPoint y: 48, endPoint x: 687, endPoint y: 51, distance: 15.3
click at [687, 51] on div "# Evita que te vea el ogro y recoge todas las gemas. hero . moveRight ( ) hero …" at bounding box center [734, 183] width 182 height 332
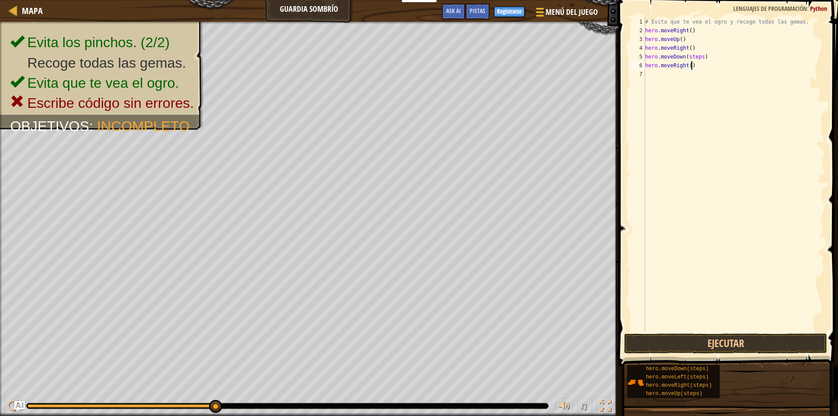
click at [696, 61] on div "# Evita que te vea el ogro y recoge todas las gemas. hero . moveRight ( ) hero …" at bounding box center [734, 183] width 182 height 332
click at [697, 59] on div "# Evita que te vea el ogro y recoge todas las gemas. hero . moveRight ( ) hero …" at bounding box center [734, 183] width 182 height 332
drag, startPoint x: 700, startPoint y: 58, endPoint x: 686, endPoint y: 60, distance: 13.7
click at [686, 60] on div "# Evita que te vea el ogro y recoge todas las gemas. hero . moveRight ( ) hero …" at bounding box center [734, 183] width 182 height 332
type textarea "hero.moveDown()"
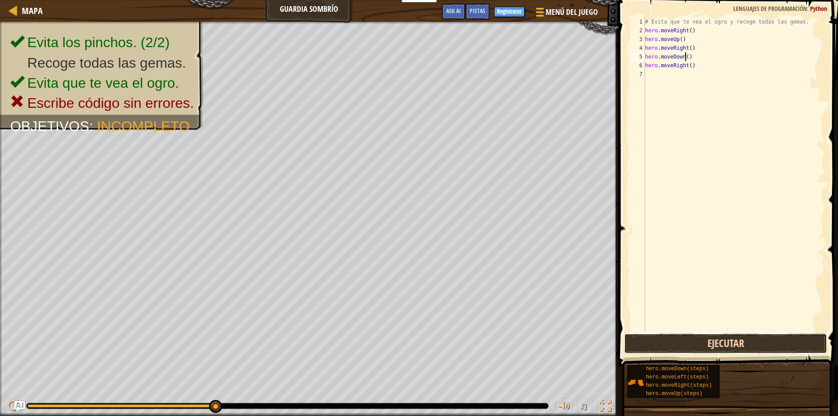
click at [725, 342] on button "Ejecutar" at bounding box center [725, 343] width 203 height 20
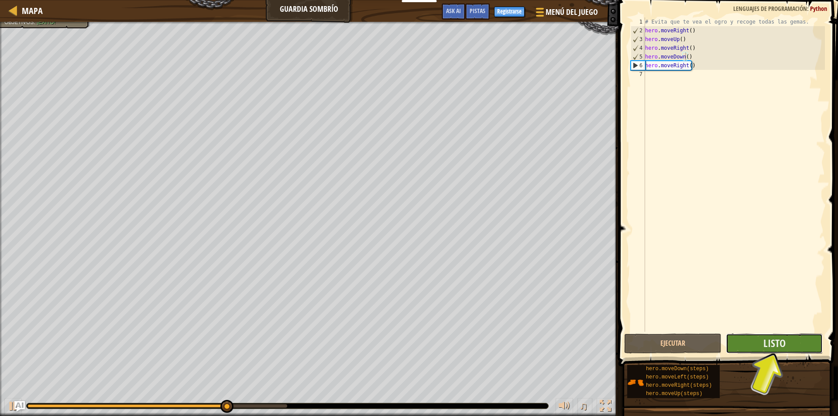
click at [756, 341] on button "Listo" at bounding box center [774, 343] width 97 height 20
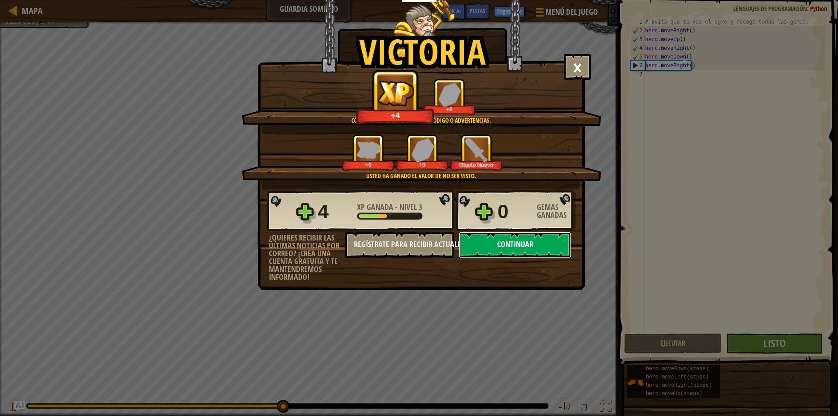
click at [491, 237] on button "Continuar" at bounding box center [515, 245] width 113 height 26
select select "es-419"
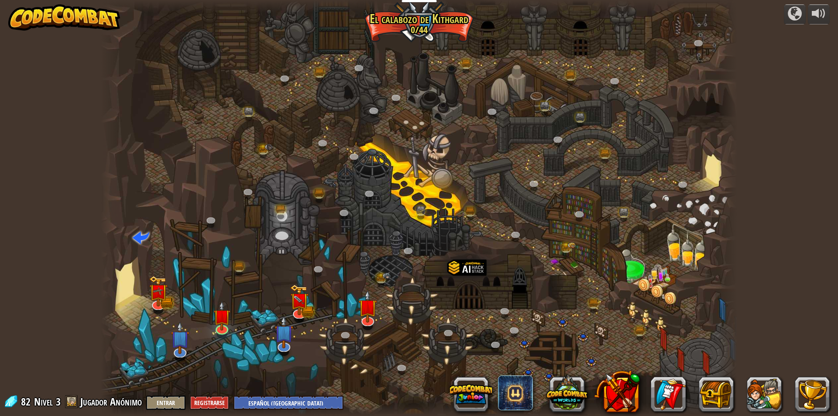
select select "es-419"
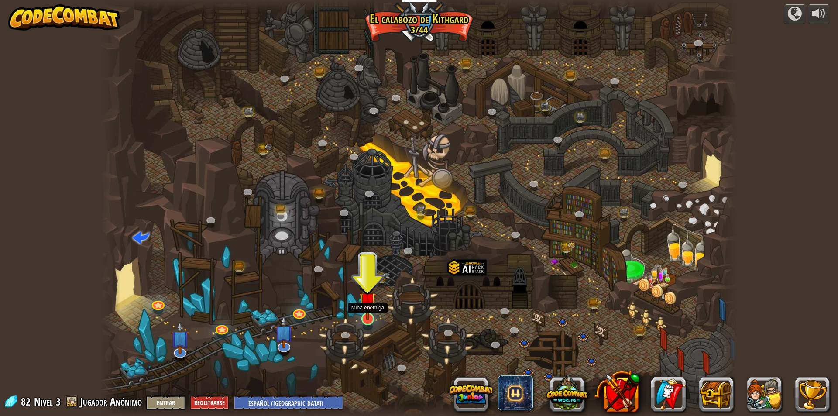
click at [371, 319] on img at bounding box center [367, 300] width 17 height 39
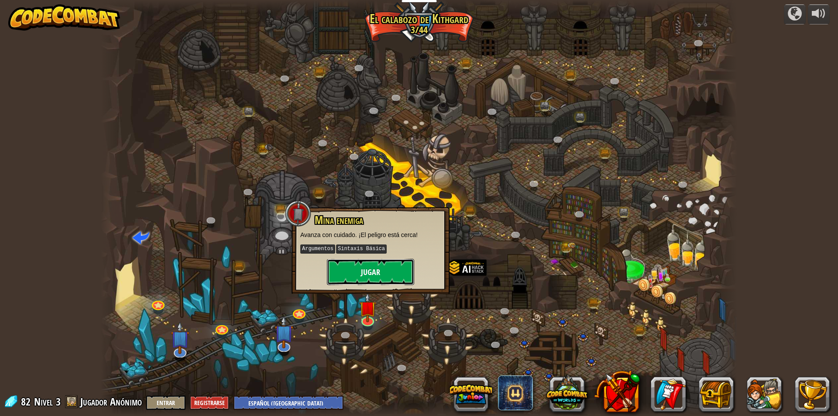
click at [380, 271] on button "Jugar" at bounding box center [370, 272] width 87 height 26
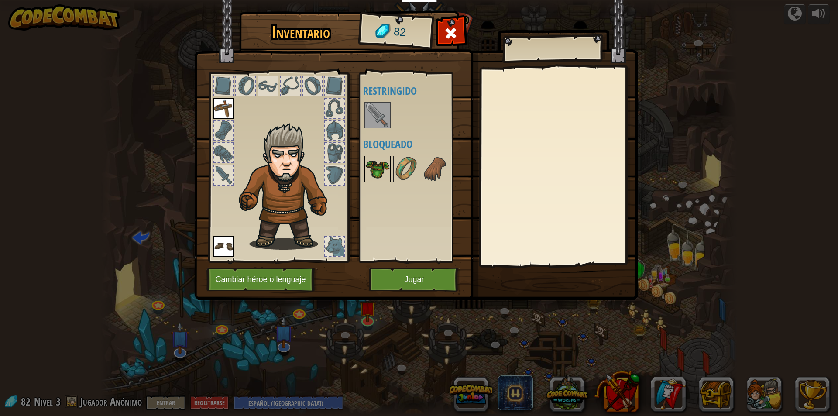
drag, startPoint x: 380, startPoint y: 111, endPoint x: 368, endPoint y: 174, distance: 64.0
click at [361, 139] on div "Disponible Equipar Equipar (doble-click para equipar) Restringido Bloqueado" at bounding box center [412, 167] width 107 height 190
drag, startPoint x: 372, startPoint y: 201, endPoint x: 382, endPoint y: 173, distance: 29.8
click at [374, 197] on div "Disponible Equipar Equipar (doble-click para equipar) Restringido Bloqueado" at bounding box center [418, 167] width 110 height 182
click at [382, 173] on img at bounding box center [377, 169] width 24 height 24
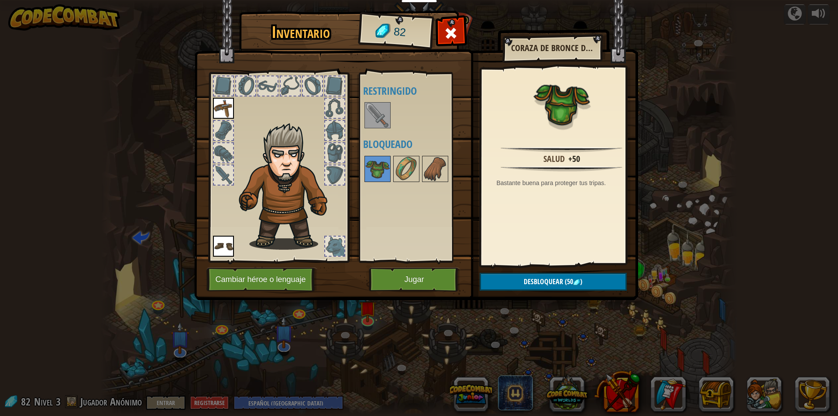
click at [462, 182] on div at bounding box center [418, 168] width 110 height 29
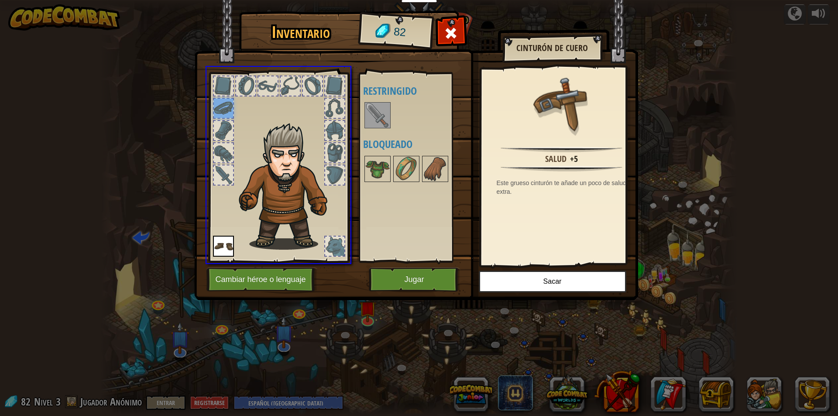
drag, startPoint x: 220, startPoint y: 106, endPoint x: 413, endPoint y: 109, distance: 192.5
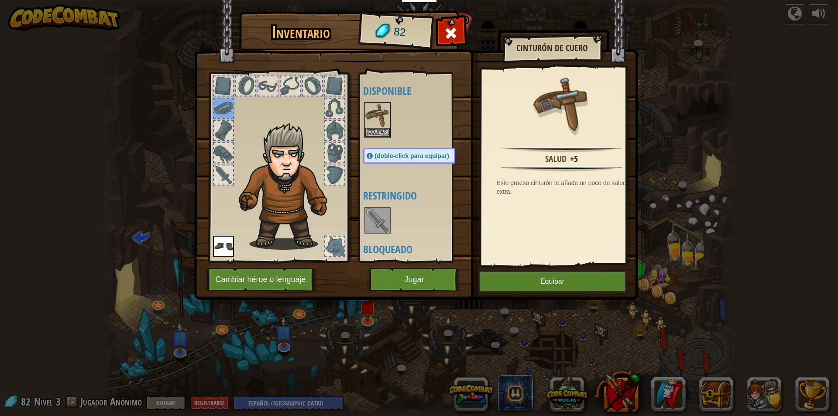
click at [381, 224] on img at bounding box center [377, 220] width 24 height 24
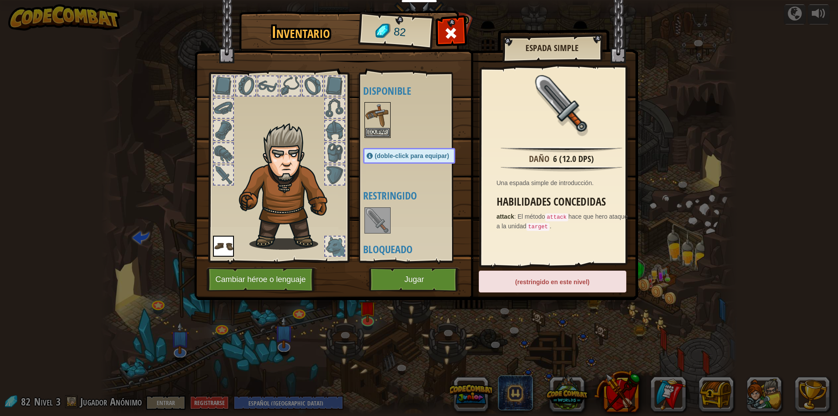
drag, startPoint x: 381, startPoint y: 224, endPoint x: 326, endPoint y: 218, distance: 56.2
click at [326, 218] on div "Inventario 82 Disponible Equipar Equipar (doble-click para equipar) Restringido…" at bounding box center [419, 157] width 444 height 288
click at [384, 126] on img at bounding box center [377, 115] width 24 height 24
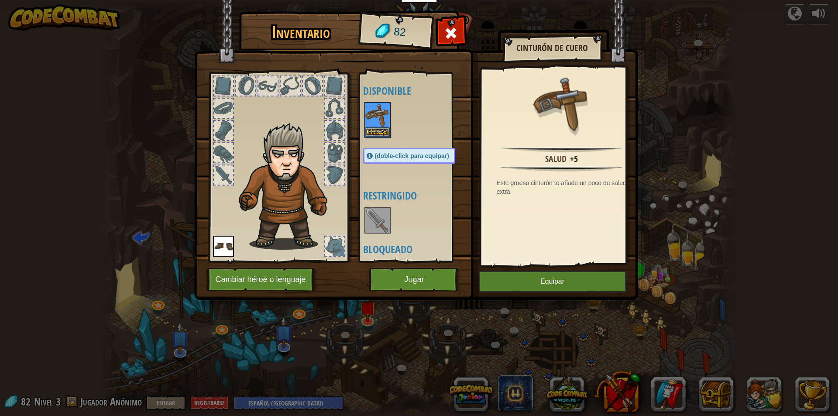
click at [384, 126] on img at bounding box center [377, 115] width 24 height 24
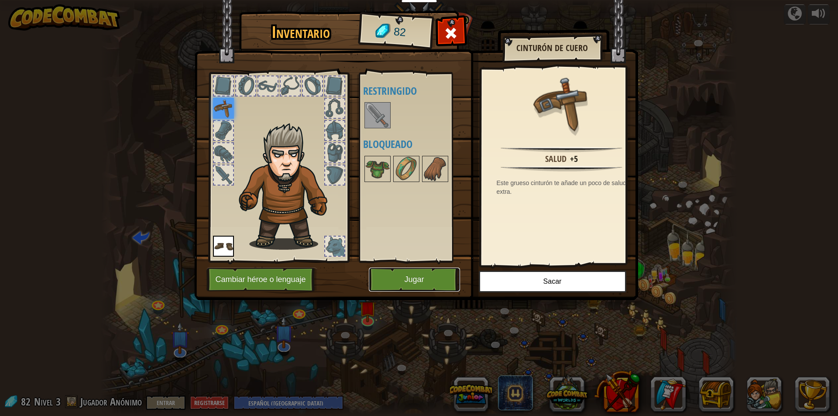
click at [429, 281] on button "Jugar" at bounding box center [414, 280] width 91 height 24
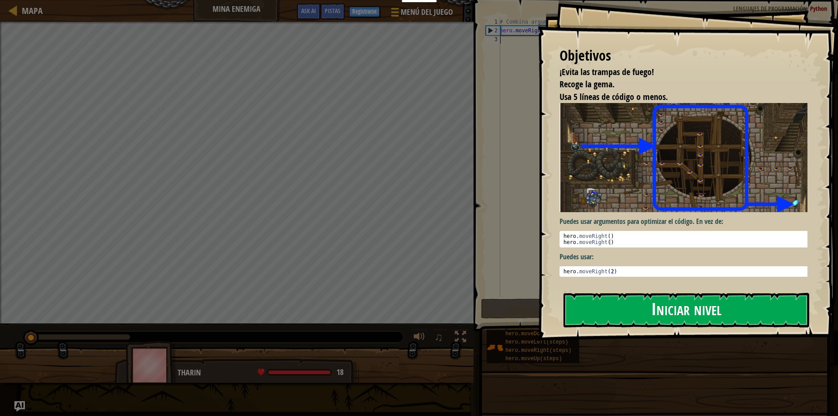
click at [731, 313] on button "Iniciar nivel" at bounding box center [686, 310] width 246 height 34
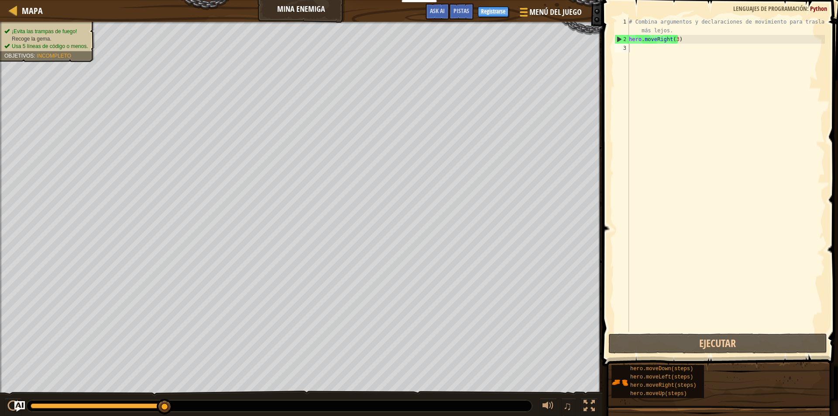
drag, startPoint x: 16, startPoint y: 27, endPoint x: 92, endPoint y: 58, distance: 82.0
click at [88, 57] on div "¡Evita las trampas de fuego! Recoge la gema. Usa 5 líneas de código o menos. Ob…" at bounding box center [42, 39] width 105 height 46
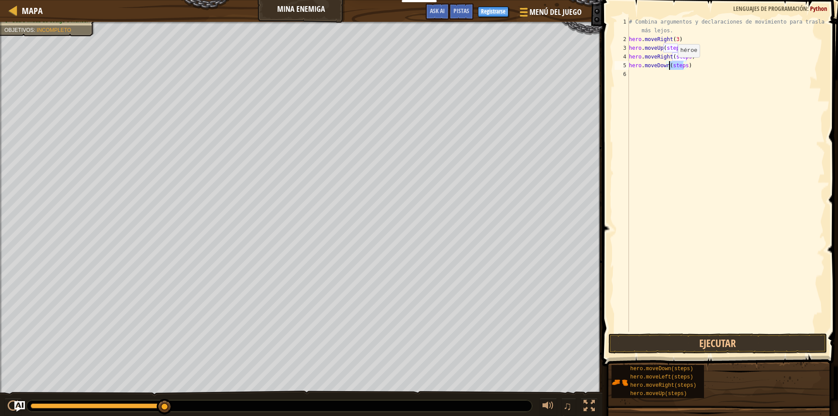
drag, startPoint x: 683, startPoint y: 67, endPoint x: 670, endPoint y: 66, distance: 13.1
click at [670, 66] on div "# Combina argumentos y declaraciones de movimiento para trasladarte más lejos. …" at bounding box center [726, 187] width 198 height 340
drag, startPoint x: 686, startPoint y: 74, endPoint x: 670, endPoint y: 75, distance: 15.7
click at [670, 75] on div "# Combina argumentos y declaraciones de movimiento para trasladarte más lejos. …" at bounding box center [726, 187] width 198 height 340
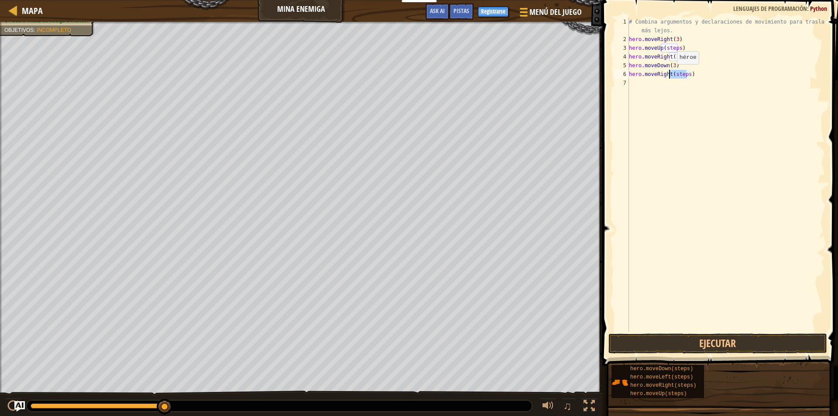
click at [669, 73] on div "# Combina argumentos y declaraciones de movimiento para trasladarte más lejos. …" at bounding box center [726, 174] width 198 height 314
drag, startPoint x: 673, startPoint y: 73, endPoint x: 687, endPoint y: 75, distance: 14.5
click at [687, 75] on div "# Combina argumentos y declaraciones de movimiento para trasladarte más lejos. …" at bounding box center [726, 187] width 198 height 340
drag, startPoint x: 686, startPoint y: 53, endPoint x: 671, endPoint y: 57, distance: 15.8
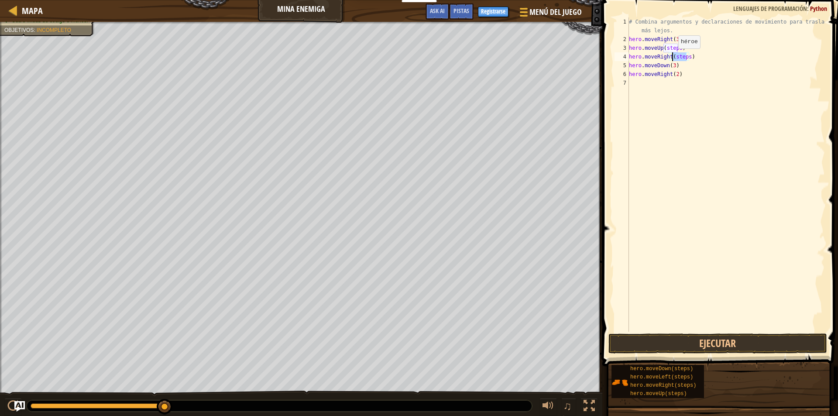
click at [671, 57] on div "# Combina argumentos y declaraciones de movimiento para trasladarte más lejos. …" at bounding box center [726, 187] width 198 height 340
drag, startPoint x: 677, startPoint y: 50, endPoint x: 663, endPoint y: 51, distance: 13.6
click at [663, 51] on div "# Combina argumentos y declaraciones de movimiento para trasladarte más lejos. …" at bounding box center [726, 187] width 198 height 340
type textarea "hero.moveUp()"
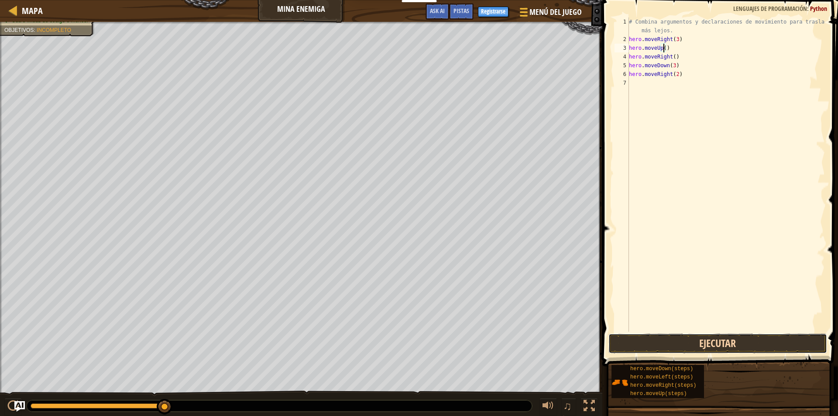
click at [717, 338] on button "Ejecutar" at bounding box center [717, 343] width 219 height 20
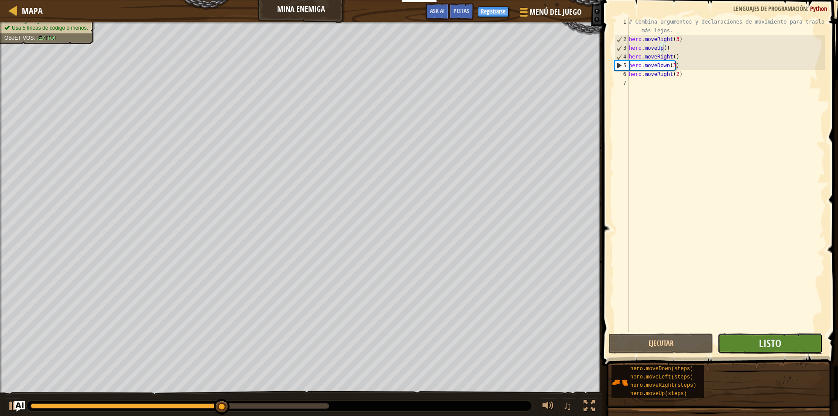
click at [786, 336] on button "Listo" at bounding box center [769, 343] width 105 height 20
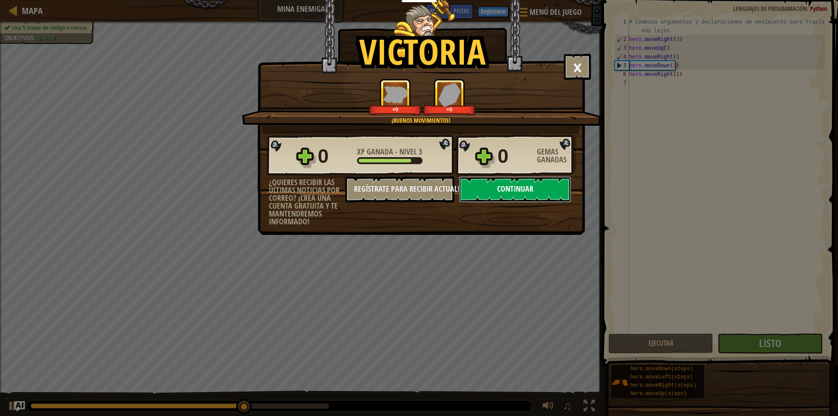
click at [524, 197] on button "Continuar" at bounding box center [515, 189] width 113 height 26
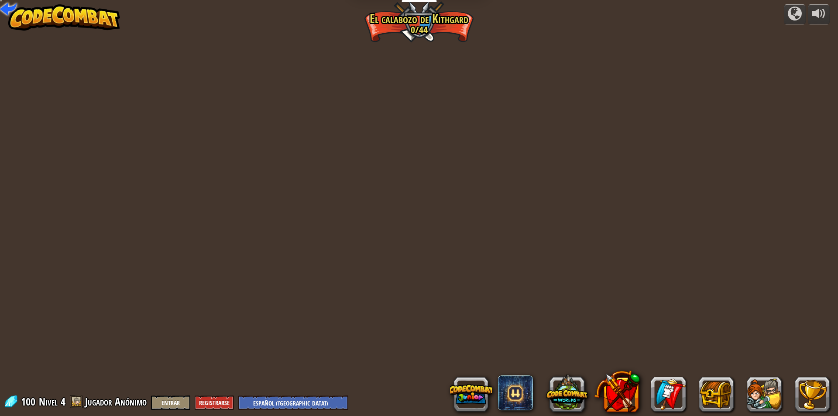
select select "es-419"
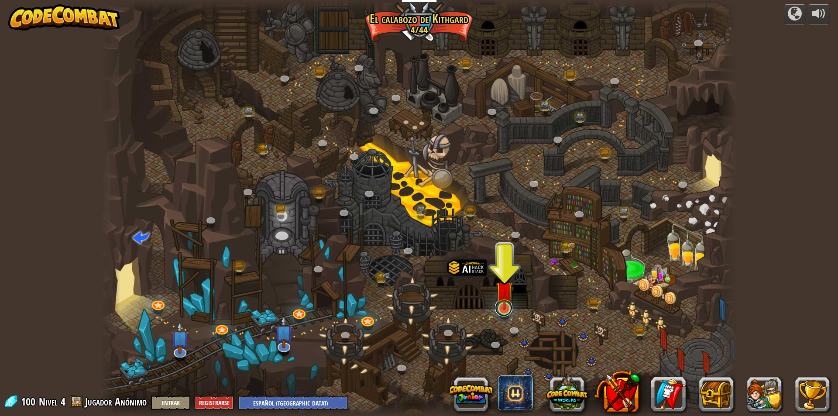
click at [506, 315] on link at bounding box center [503, 307] width 17 height 17
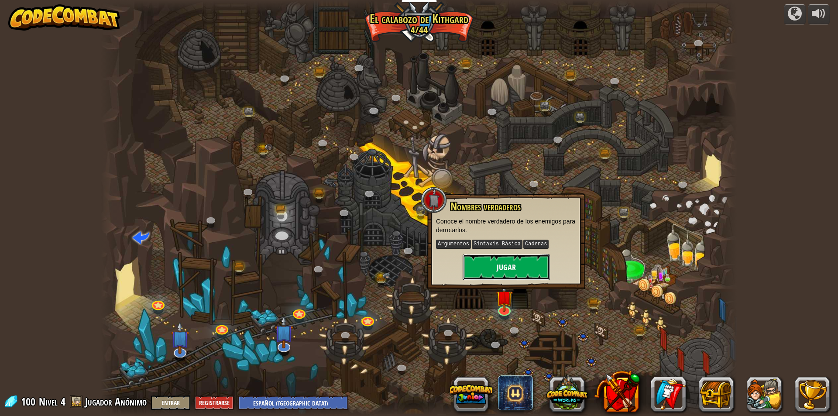
click at [482, 263] on button "Jugar" at bounding box center [506, 267] width 87 height 26
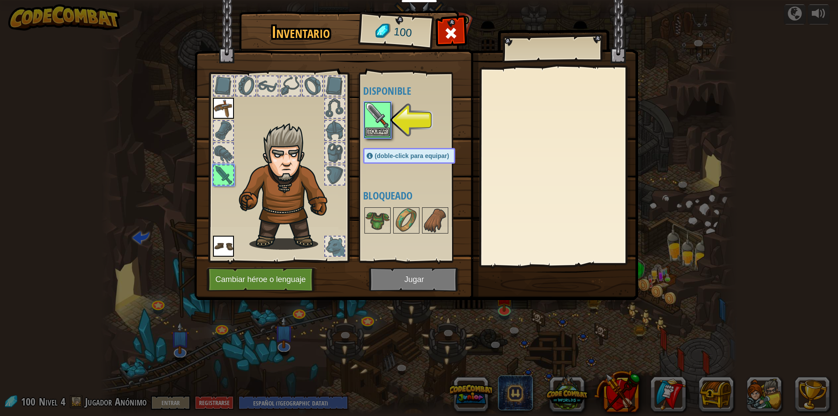
click at [382, 117] on img at bounding box center [377, 115] width 24 height 24
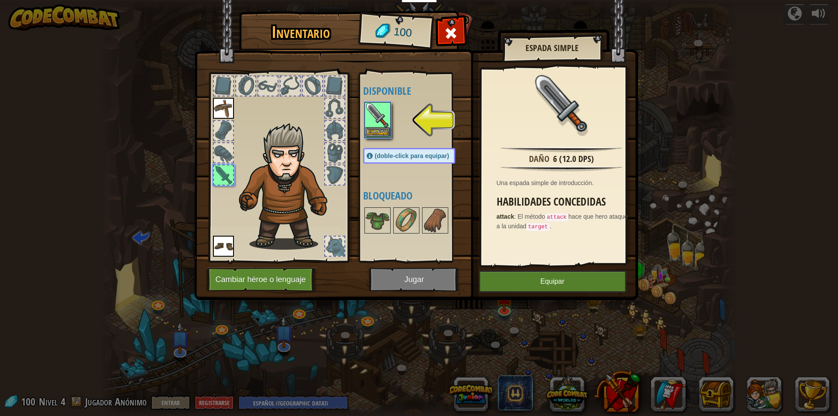
click at [382, 117] on img at bounding box center [377, 115] width 24 height 24
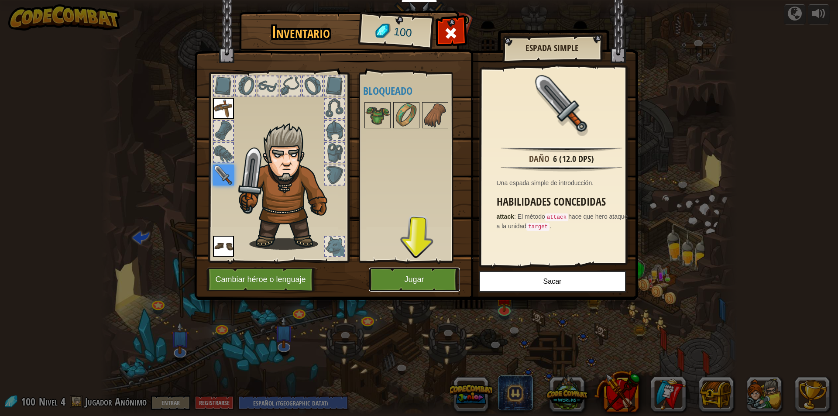
click at [403, 271] on button "Jugar" at bounding box center [414, 280] width 91 height 24
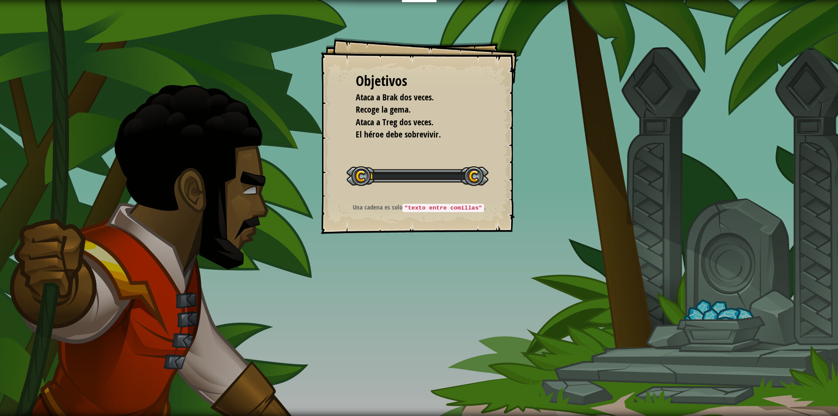
click at [399, 270] on div "Objetivos Ataca a Brak dos veces. Recoge la gema. Ataca a Treg dos veces. El hé…" at bounding box center [419, 208] width 838 height 416
click at [400, 269] on div "Objetivos Ataca a Brak dos veces. Recoge la gema. Ataca a Treg dos veces. El hé…" at bounding box center [419, 208] width 838 height 416
click at [400, 268] on div "Objetivos Ataca a Brak dos veces. Recoge la gema. Ataca a Treg dos veces. El hé…" at bounding box center [419, 208] width 838 height 416
click at [400, 268] on div "Docentes Crear Cuenta Gratis Soluciones para Escuelas y [GEOGRAPHIC_DATA] previ…" at bounding box center [419, 208] width 838 height 416
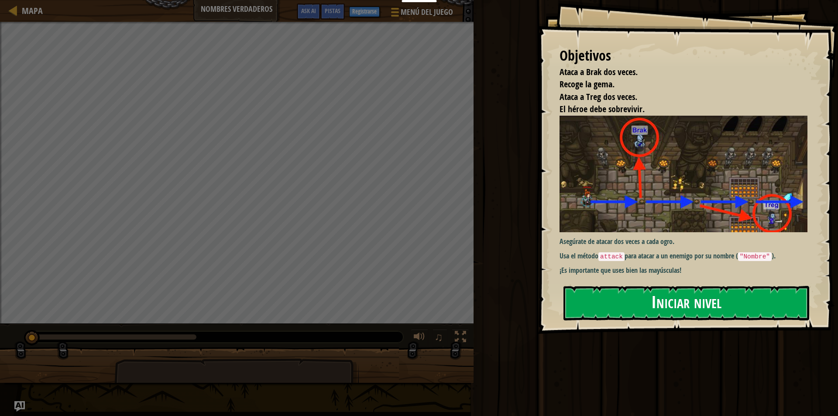
click at [614, 301] on button "Iniciar nivel" at bounding box center [686, 303] width 246 height 34
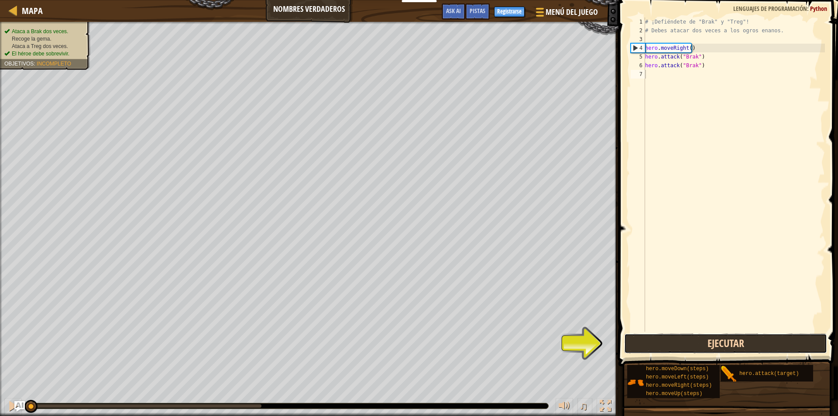
click at [700, 346] on button "Ejecutar" at bounding box center [725, 343] width 203 height 20
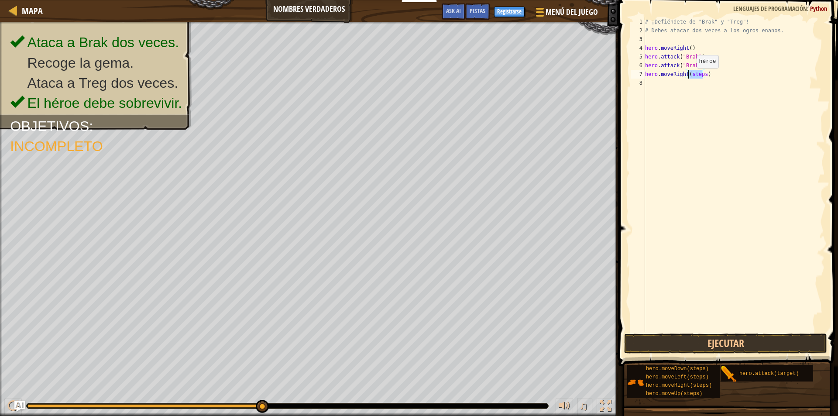
drag, startPoint x: 703, startPoint y: 74, endPoint x: 689, endPoint y: 76, distance: 14.2
click at [689, 77] on div "# ¡Defiéndete de "Brak" y "Treg"! # Debes atacar dos veces a los ogros enanos. …" at bounding box center [734, 183] width 182 height 332
drag, startPoint x: 699, startPoint y: 89, endPoint x: 683, endPoint y: 96, distance: 16.9
click at [683, 96] on div "# ¡Defiéndete de "Brak" y "Treg"! # Debes atacar dos veces a los ogros enanos. …" at bounding box center [735, 183] width 179 height 332
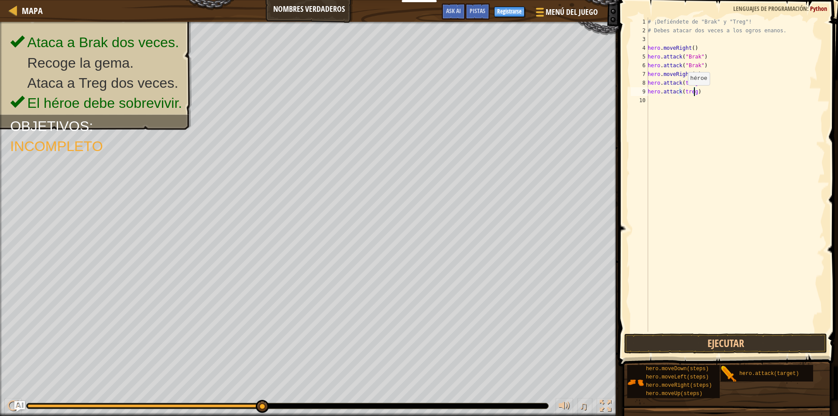
click at [683, 94] on div "# ¡Defiéndete de "Brak" y "Treg"! # Debes atacar dos veces a los ogros enanos. …" at bounding box center [735, 183] width 179 height 332
click at [680, 93] on div "# ¡Defiéndete de "Brak" y "Treg"! # Debes atacar dos veces a los ogros enanos. …" at bounding box center [735, 183] width 179 height 332
drag, startPoint x: 692, startPoint y: 91, endPoint x: 679, endPoint y: 91, distance: 13.1
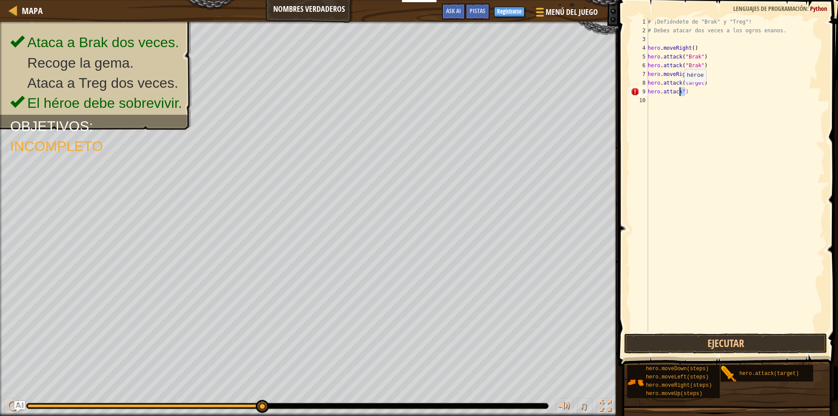
click at [679, 91] on div "# ¡Defiéndete de "Brak" y "Treg"! # Debes atacar dos veces a los ogros enanos. …" at bounding box center [735, 183] width 179 height 332
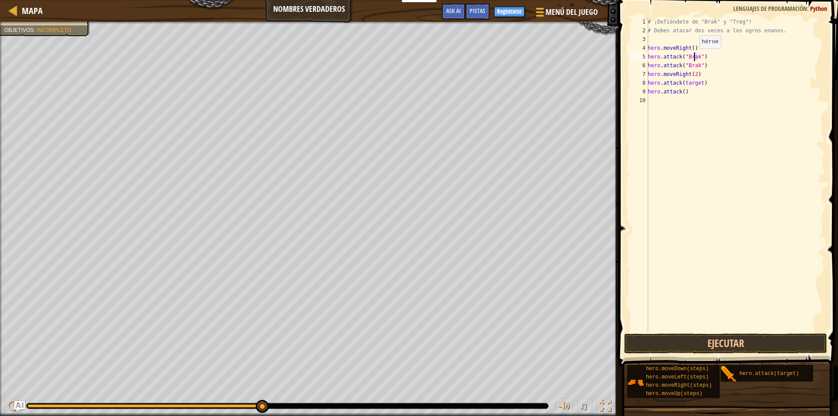
drag, startPoint x: 697, startPoint y: 55, endPoint x: 693, endPoint y: 58, distance: 4.7
click at [693, 58] on div "# ¡Defiéndete de "Brak" y "Treg"! # Debes atacar dos veces a los ogros enanos. …" at bounding box center [735, 183] width 179 height 332
click at [697, 57] on div "# ¡Defiéndete de "Brak" y "Treg"! # Debes atacar dos veces a los ogros enanos. …" at bounding box center [735, 174] width 179 height 314
click at [697, 57] on div "# ¡Defiéndete de "Brak" y "Treg"! # Debes atacar dos veces a los ogros enanos. …" at bounding box center [735, 183] width 179 height 332
drag, startPoint x: 699, startPoint y: 57, endPoint x: 683, endPoint y: 55, distance: 15.8
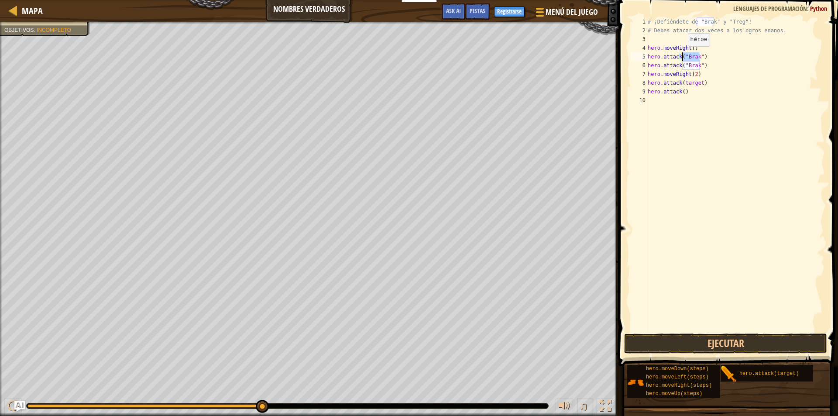
click at [683, 55] on div "# ¡Defiéndete de "Brak" y "Treg"! # Debes atacar dos veces a los ogros enanos. …" at bounding box center [735, 183] width 179 height 332
click at [682, 89] on div "# ¡Defiéndete de "Brak" y "Treg"! # Debes atacar dos veces a los ogros enanos. …" at bounding box center [735, 183] width 179 height 332
paste textarea ""Brak""
drag, startPoint x: 698, startPoint y: 86, endPoint x: 682, endPoint y: 84, distance: 16.6
click at [682, 84] on div "# ¡Defiéndete de "Brak" y "Treg"! # Debes atacar dos veces a los ogros enanos. …" at bounding box center [735, 183] width 179 height 332
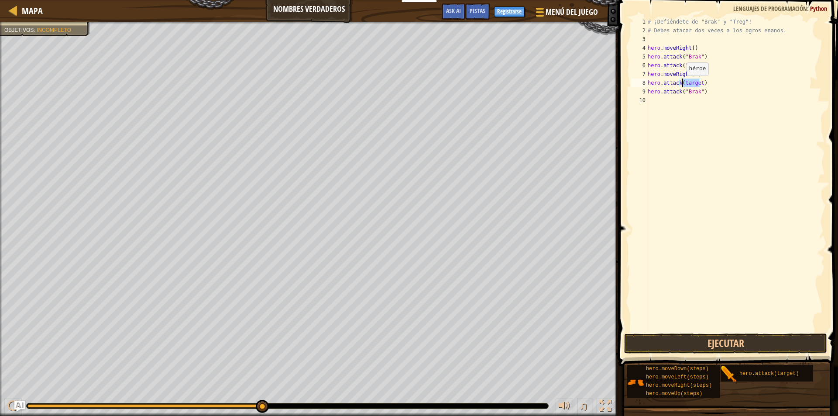
paste textarea ""Brak""
click at [696, 81] on div "# ¡Defiéndete de "Brak" y "Treg"! # Debes atacar dos veces a los ogros enanos. …" at bounding box center [735, 183] width 179 height 332
click at [695, 91] on div "# ¡Defiéndete de "Brak" y "Treg"! # Debes atacar dos veces a los ogros enanos. …" at bounding box center [735, 183] width 179 height 332
click at [714, 350] on button "Ejecutar" at bounding box center [725, 343] width 203 height 20
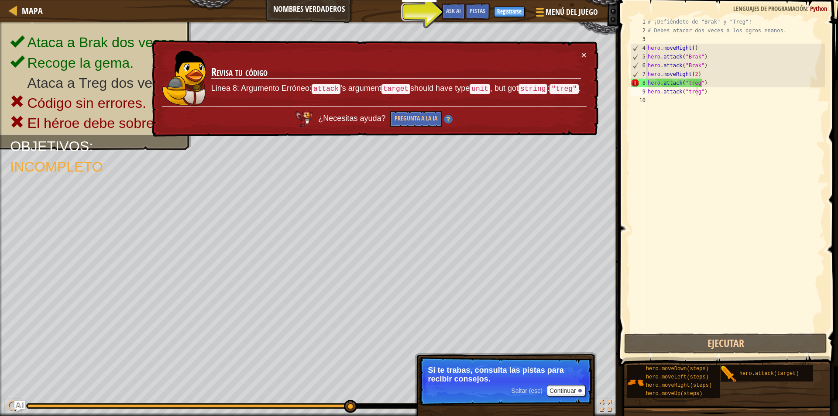
click at [580, 55] on td "Revisa tu código Linea 8: Argumento Erróneo: attack 's argument target should h…" at bounding box center [396, 78] width 371 height 56
click at [580, 54] on td "Revisa tu código Linea 8: Argumento Erróneo: attack 's argument target should h…" at bounding box center [396, 78] width 371 height 56
click at [584, 51] on button "×" at bounding box center [583, 54] width 5 height 9
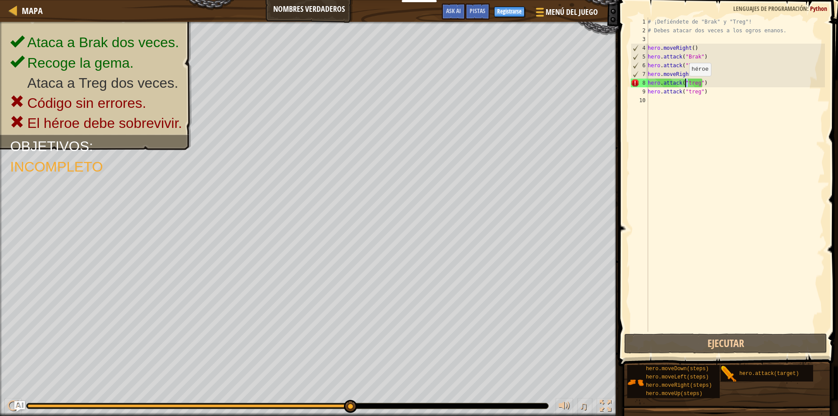
click at [684, 85] on div "# ¡Defiéndete de "Brak" y "Treg"! # Debes atacar dos veces a los ogros enanos. …" at bounding box center [735, 183] width 179 height 332
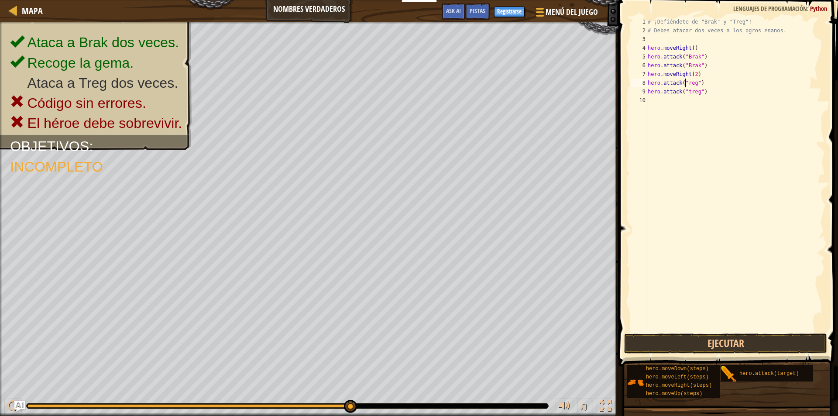
scroll to position [4, 3]
click at [685, 92] on div "# ¡Defiéndete de "Brak" y "Treg"! # Debes atacar dos veces a los ogros enanos. …" at bounding box center [735, 183] width 179 height 332
type textarea "hero.attack("Treg")"
click at [687, 336] on button "Ejecutar" at bounding box center [725, 343] width 203 height 20
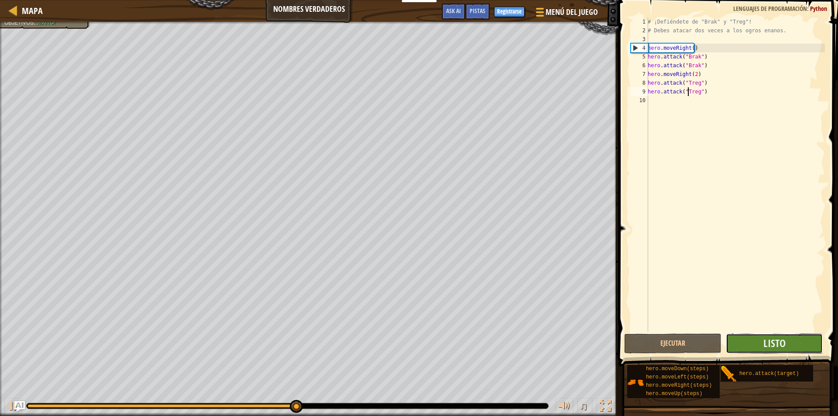
click at [750, 340] on button "Listo" at bounding box center [774, 343] width 97 height 20
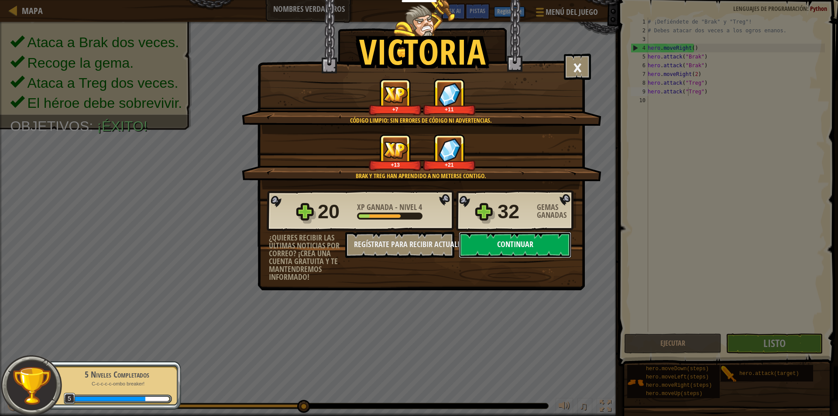
click at [552, 254] on button "Continuar" at bounding box center [515, 245] width 113 height 26
select select "es-419"
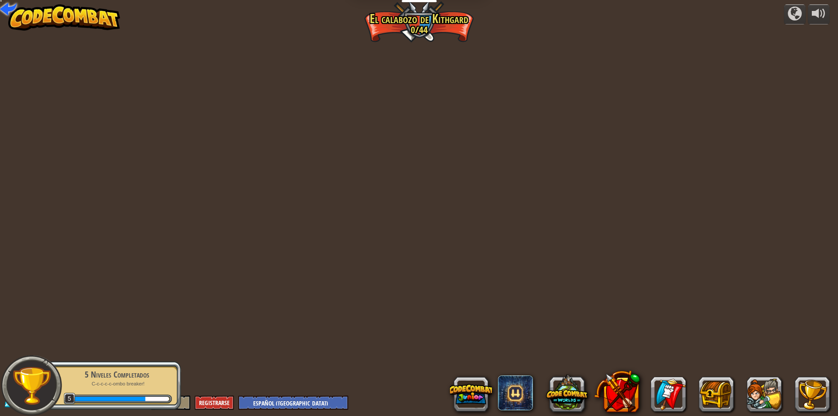
select select "es-419"
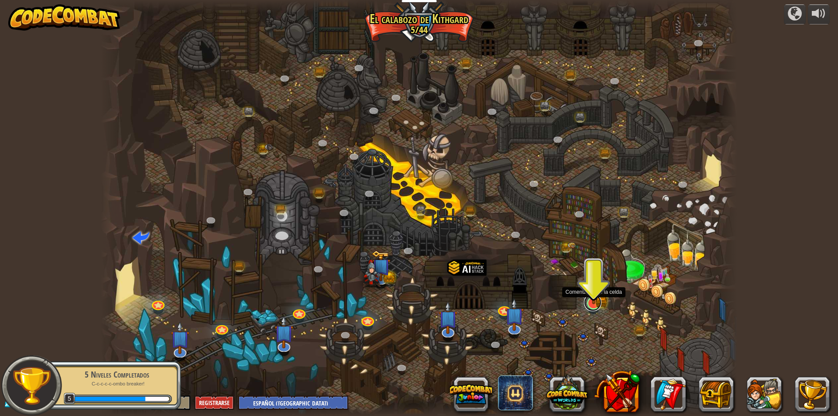
click at [588, 306] on link at bounding box center [592, 302] width 17 height 17
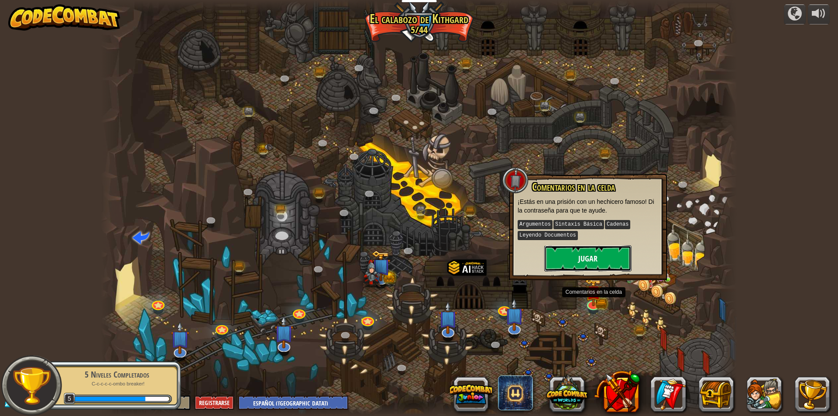
click at [597, 264] on button "Jugar" at bounding box center [587, 258] width 87 height 26
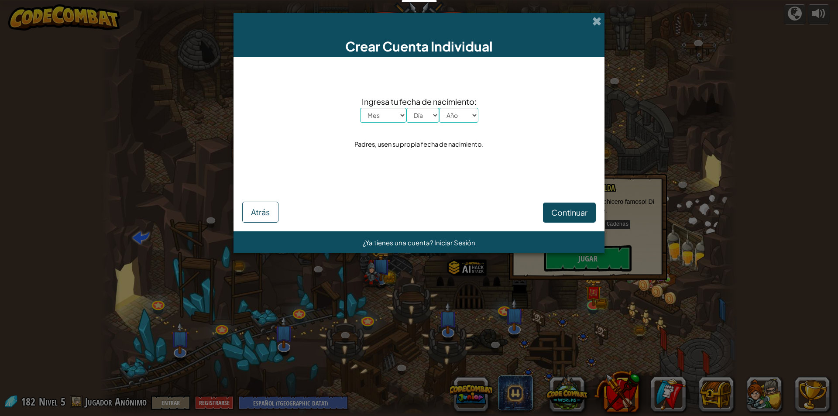
click at [601, 22] on div "Crear Cuenta Individual" at bounding box center [418, 35] width 371 height 44
click at [595, 21] on span at bounding box center [596, 21] width 9 height 9
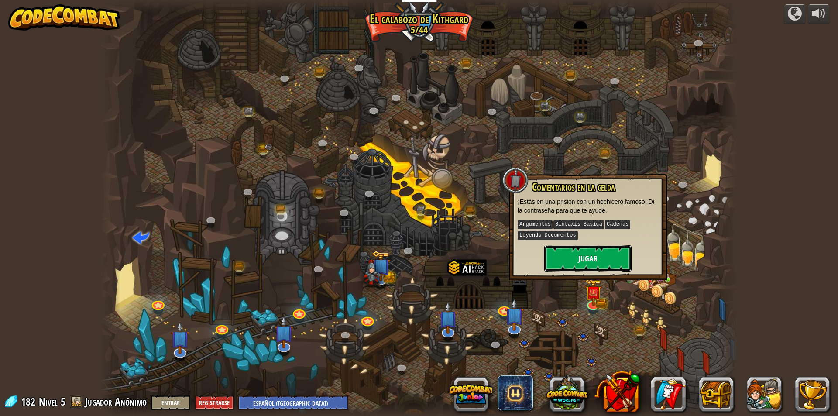
click at [581, 253] on button "Jugar" at bounding box center [587, 258] width 87 height 26
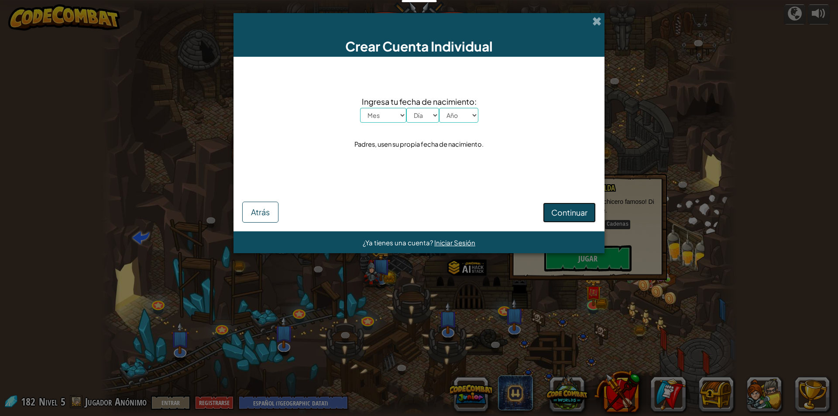
click at [556, 207] on span "Continuar" at bounding box center [569, 212] width 36 height 10
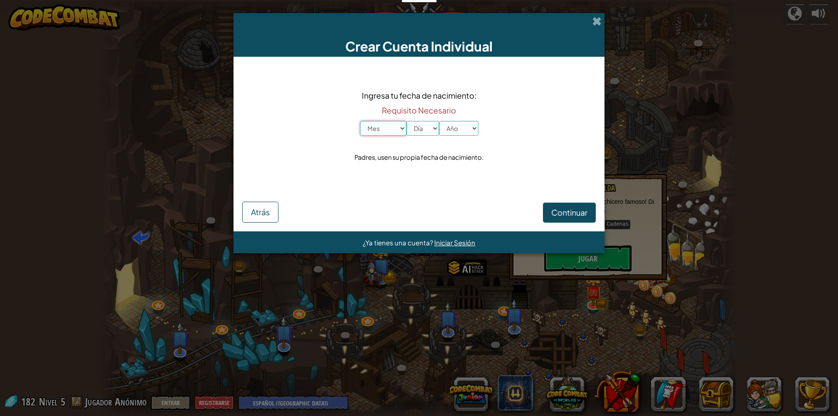
click at [402, 132] on select "Mes Enero Febrero Marzo [PERSON_NAME] [PERSON_NAME] Septiembre Octubre Noviembr…" at bounding box center [383, 128] width 46 height 15
select select "11"
click at [360, 121] on select "Mes Enero Febrero Marzo [PERSON_NAME] [PERSON_NAME] Septiembre Octubre Noviembr…" at bounding box center [383, 128] width 46 height 15
click at [424, 127] on select "Día 1 2 3 4 5 6 7 8 9 10 11 12 13 14 15 16 17 18 19 20 21 22 23 24 25 26 27 28 …" at bounding box center [422, 128] width 33 height 15
select select "3"
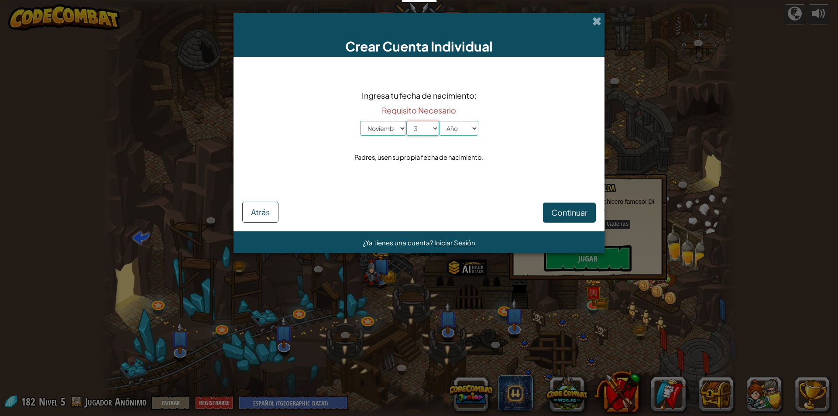
click at [406, 121] on select "Día 1 2 3 4 5 6 7 8 9 10 11 12 13 14 15 16 17 18 19 20 21 22 23 24 25 26 27 28 …" at bounding box center [422, 128] width 33 height 15
drag, startPoint x: 462, startPoint y: 124, endPoint x: 455, endPoint y: 134, distance: 11.8
click at [462, 124] on select "Año 2025 2024 2023 2022 2021 2020 2019 2018 2017 2016 2015 2014 2013 2012 2011 …" at bounding box center [458, 128] width 39 height 15
select select "2007"
click at [439, 121] on select "Año 2025 2024 2023 2022 2021 2020 2019 2018 2017 2016 2015 2014 2013 2012 2011 …" at bounding box center [458, 128] width 39 height 15
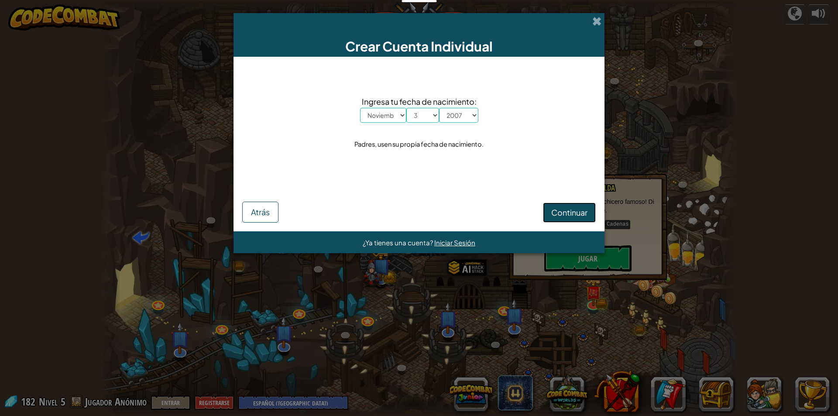
click at [575, 211] on span "Continuar" at bounding box center [569, 212] width 36 height 10
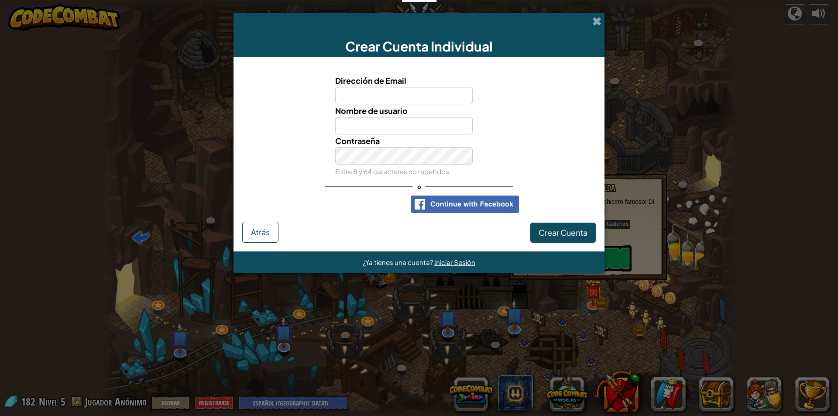
click at [603, 21] on div "Crear Cuenta Individual" at bounding box center [418, 35] width 371 height 44
click at [577, 10] on div "Crear Cuenta Individual Dirección de Email Nombre de usuario Contraseña Entre 8…" at bounding box center [419, 208] width 838 height 416
click at [587, 14] on div "Crear Cuenta Individual" at bounding box center [418, 35] width 371 height 44
click at [599, 22] on span at bounding box center [596, 21] width 9 height 9
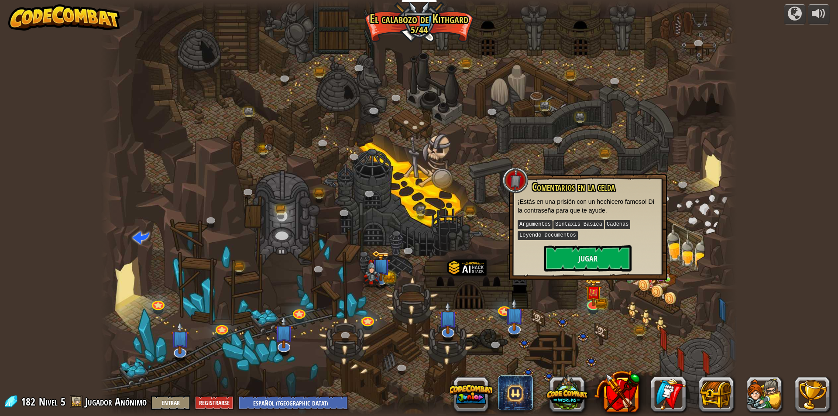
click at [571, 242] on div "Comentarios en la celda ¡Estás en una prisión con un hechicero famoso! Di la co…" at bounding box center [588, 226] width 141 height 90
click at [587, 250] on button "Jugar" at bounding box center [587, 258] width 87 height 26
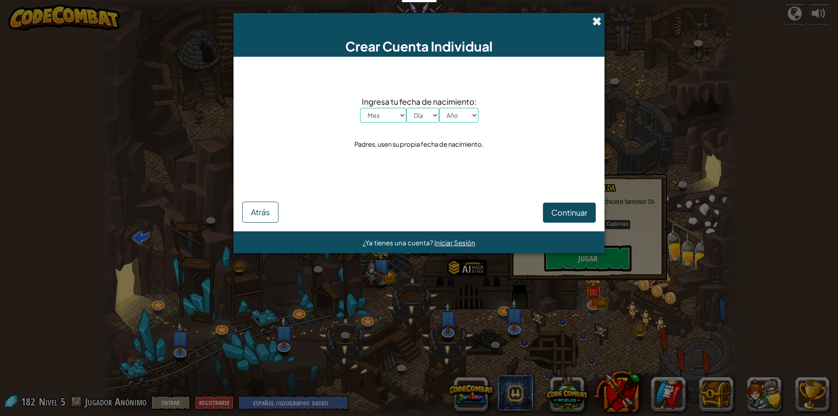
click at [600, 21] on span at bounding box center [596, 21] width 9 height 9
